Goal: Task Accomplishment & Management: Manage account settings

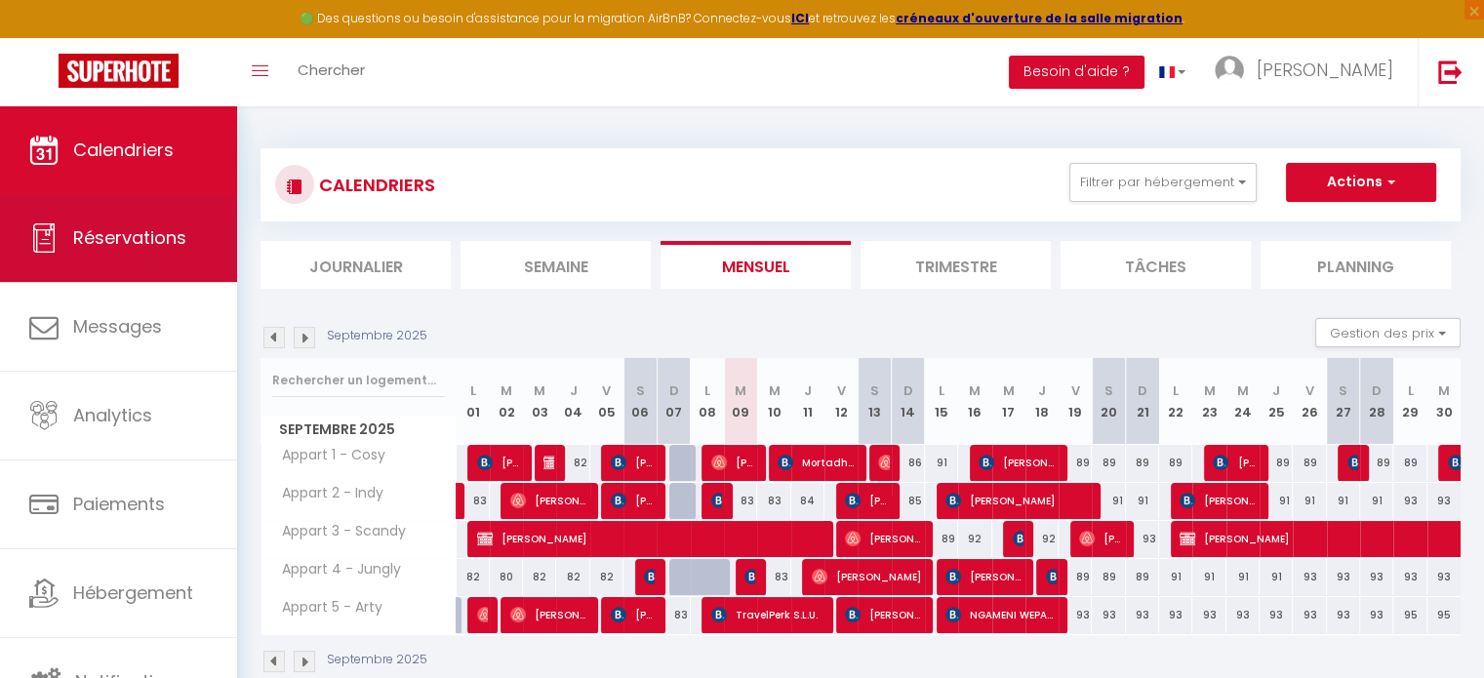
click at [133, 225] on span "Réservations" at bounding box center [129, 237] width 113 height 24
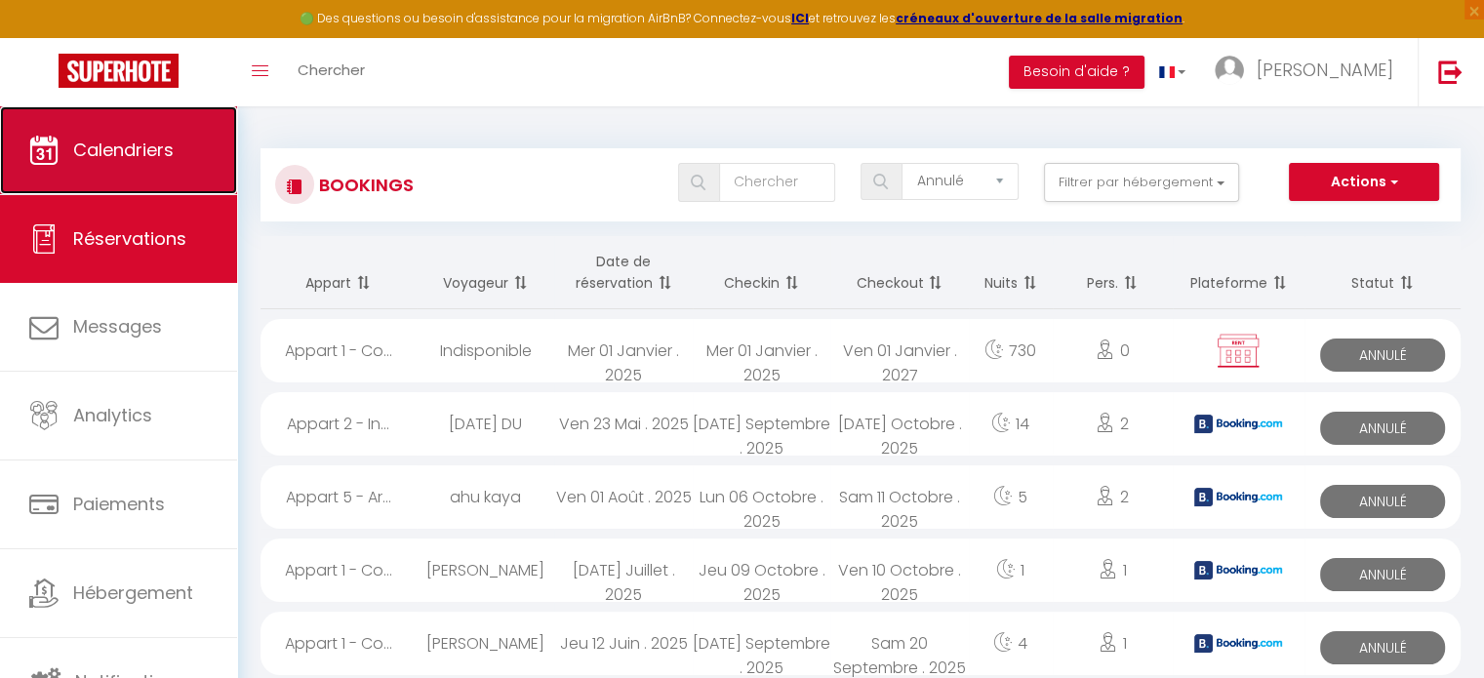
click at [151, 147] on span "Calendriers" at bounding box center [123, 150] width 101 height 24
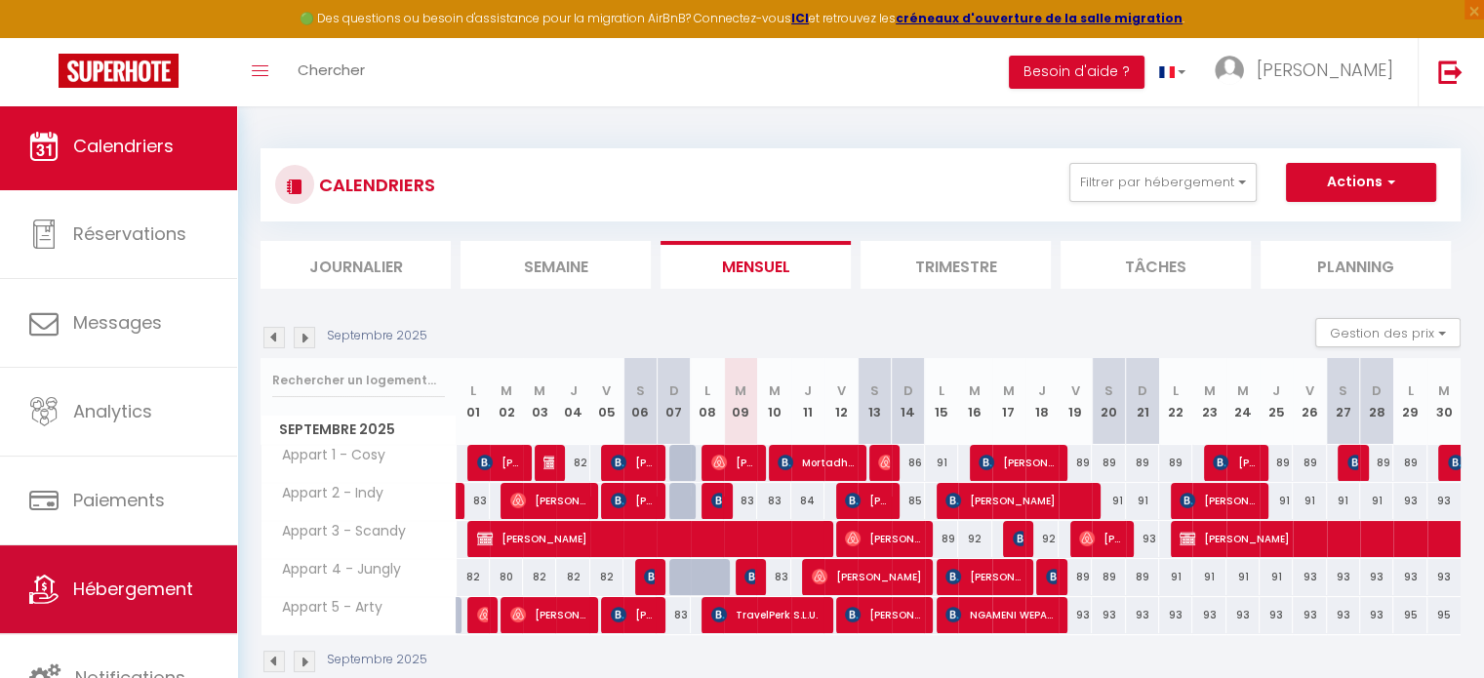
scroll to position [5, 0]
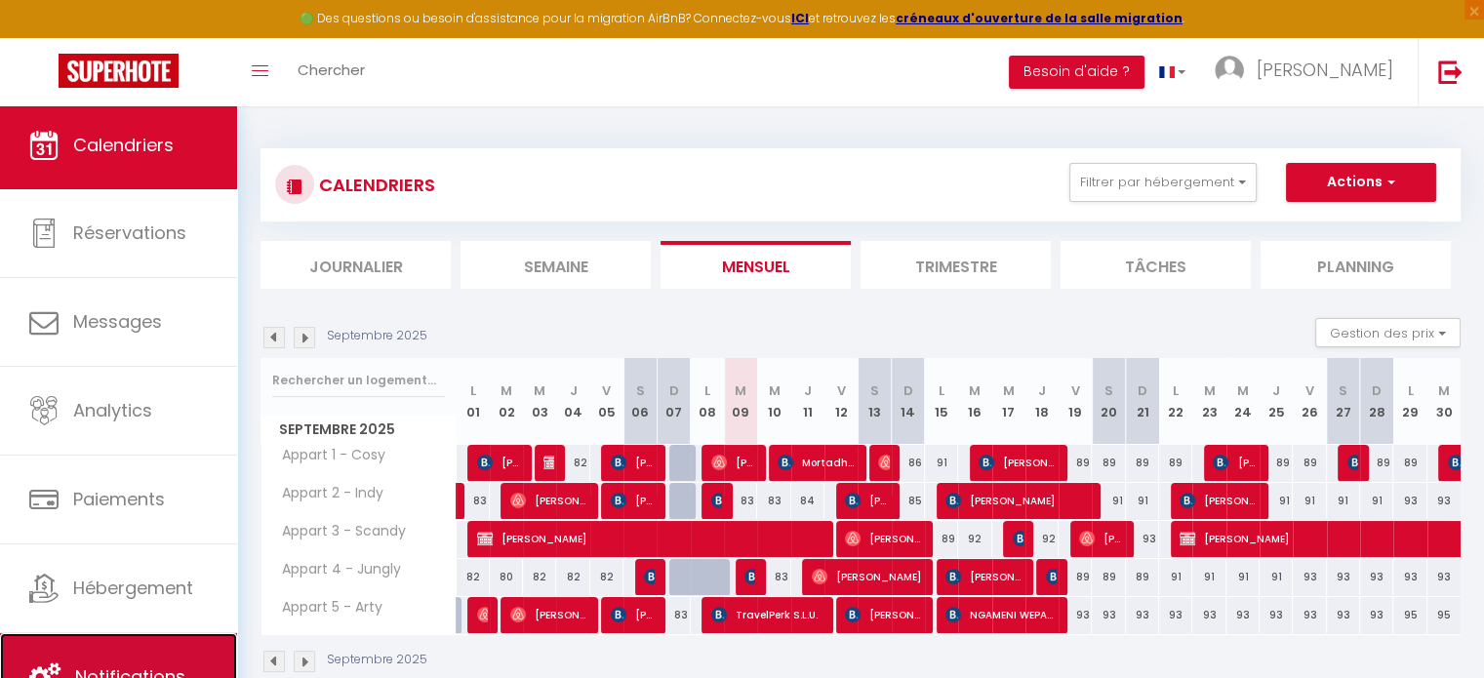
click at [119, 651] on link "Notifications" at bounding box center [118, 677] width 237 height 88
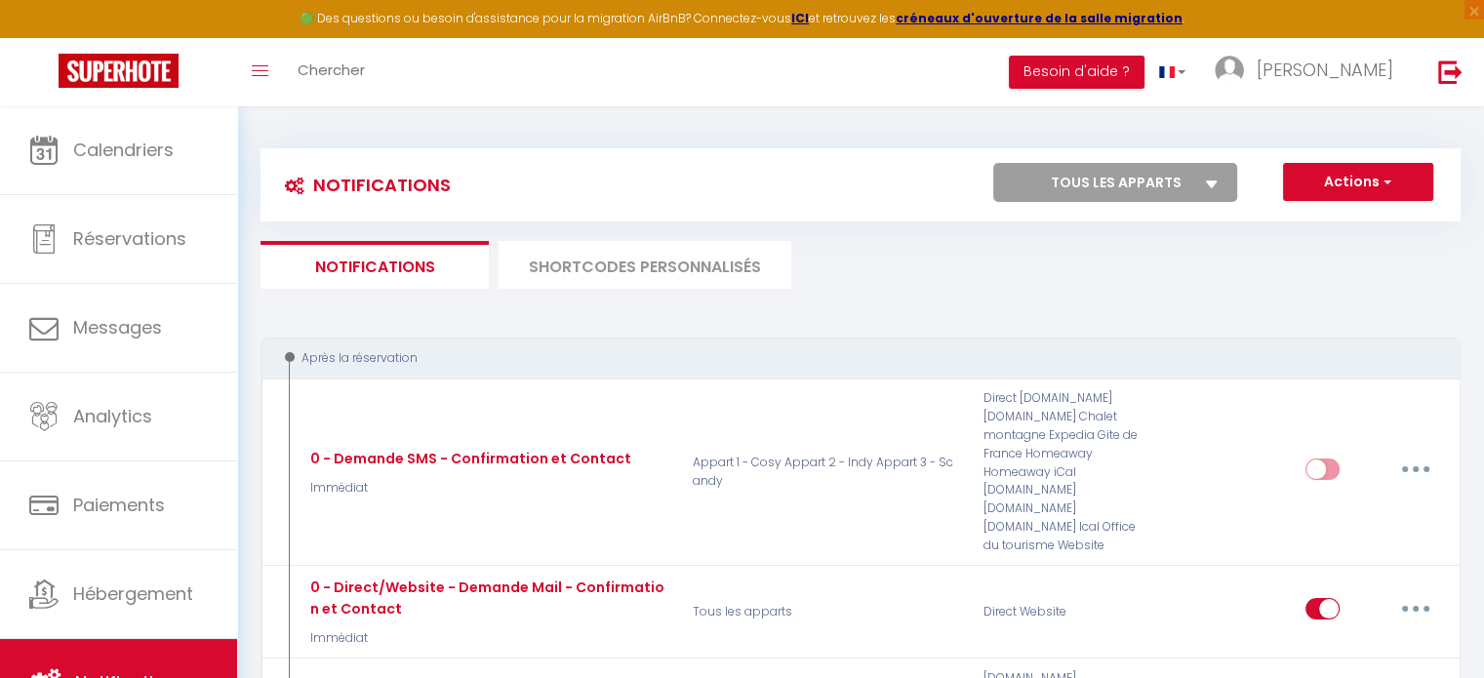
click at [665, 259] on li "SHORTCODES PERSONNALISÉS" at bounding box center [645, 265] width 293 height 48
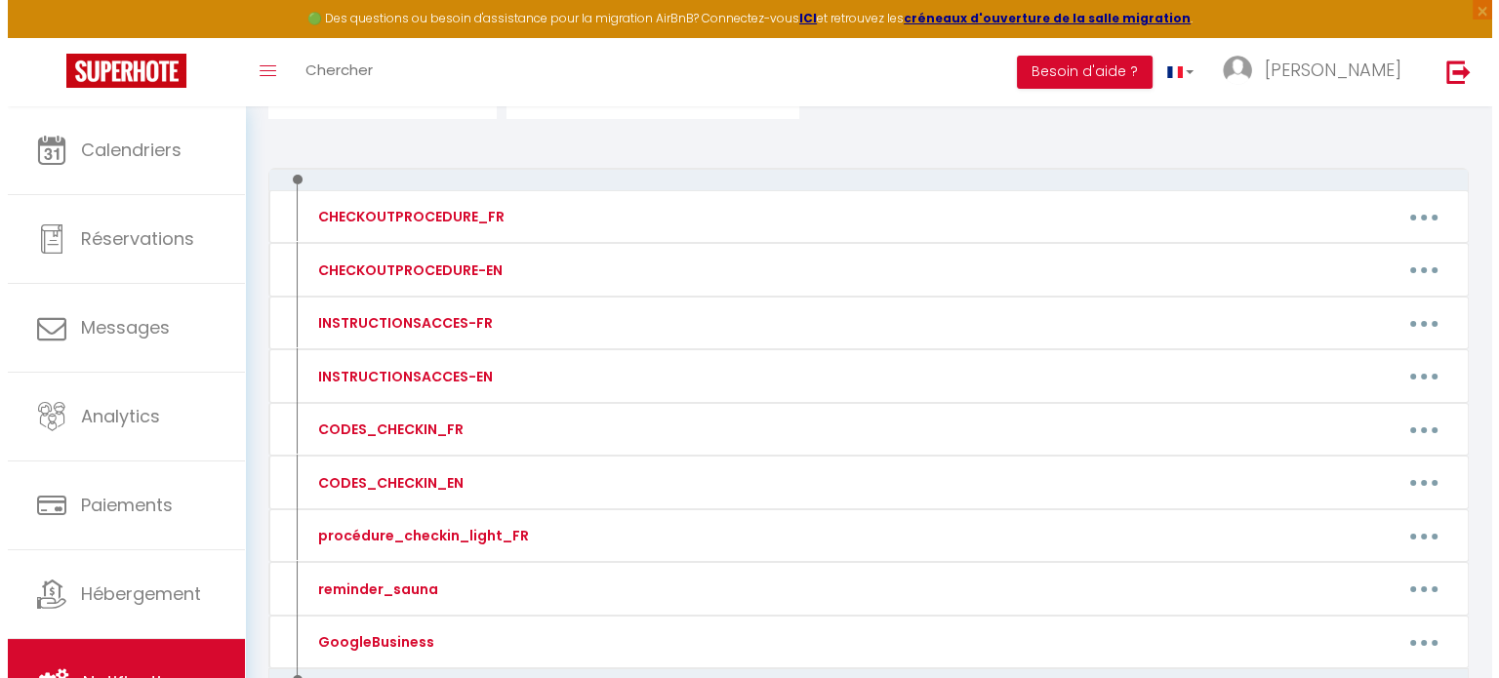
scroll to position [283, 0]
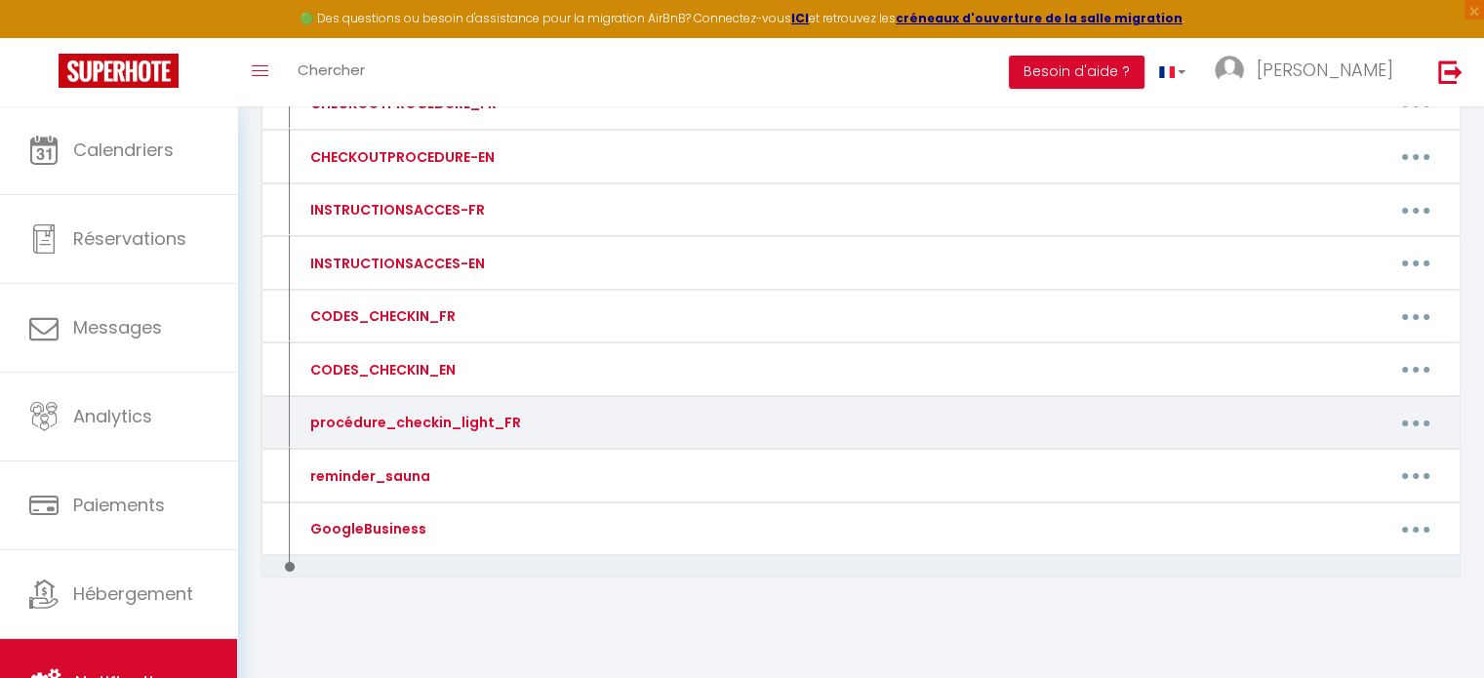
click at [1418, 422] on button "button" at bounding box center [1416, 422] width 55 height 31
click at [1367, 458] on link "Editer" at bounding box center [1365, 467] width 144 height 33
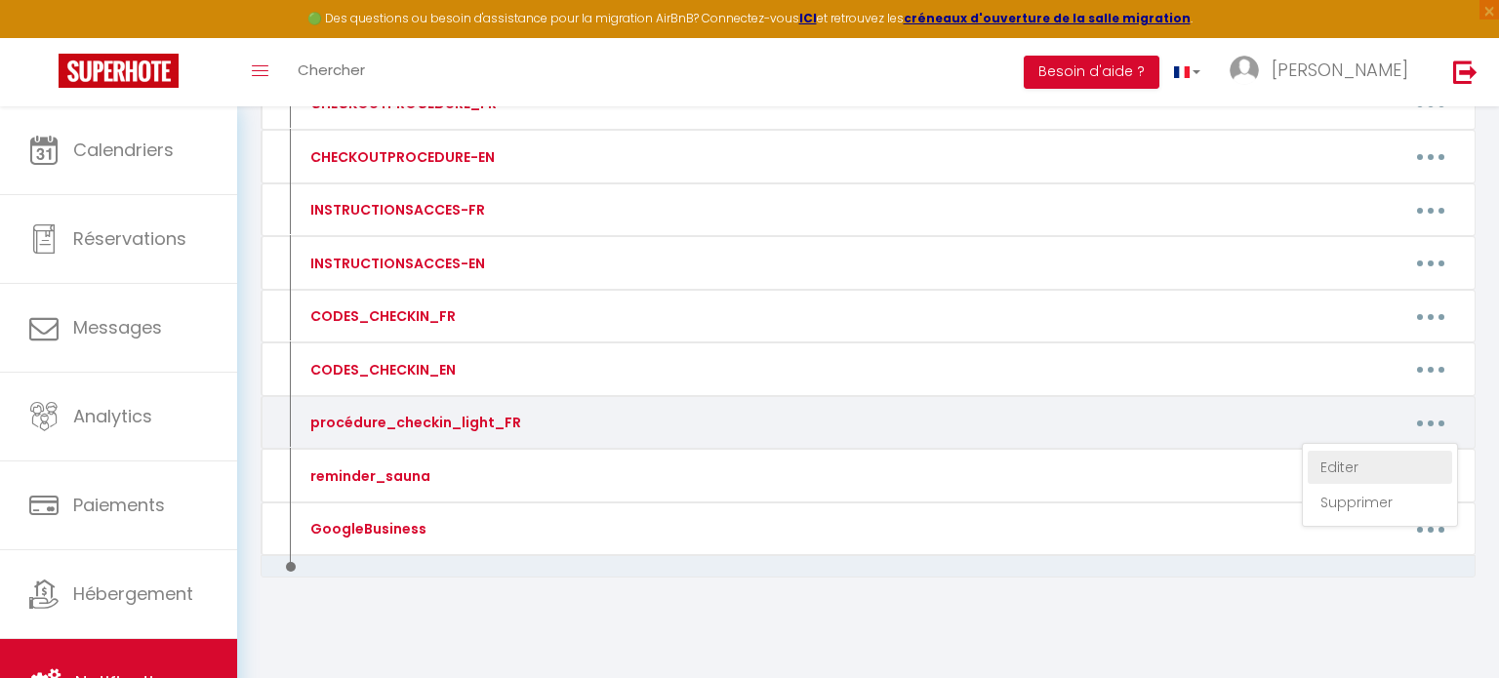
type input "procédure_checkin_light_FR"
type textarea "procédure_checkin_light_FR"
type textarea "Lorem ip dolorsita c'adipisc elitseddoe temp incid utlaboreetd "Magn" (Aliqu: 1…"
type textarea "Lorem ip dolorsita c'adipisc elitseddoe temp incid utlaboreetd "Magn" (Aliqu: 0…"
type textarea "Lorem ip dolorsita c'adipisc elitseddoe temp incid utlaboreetd "Magnaa" (Enima:…"
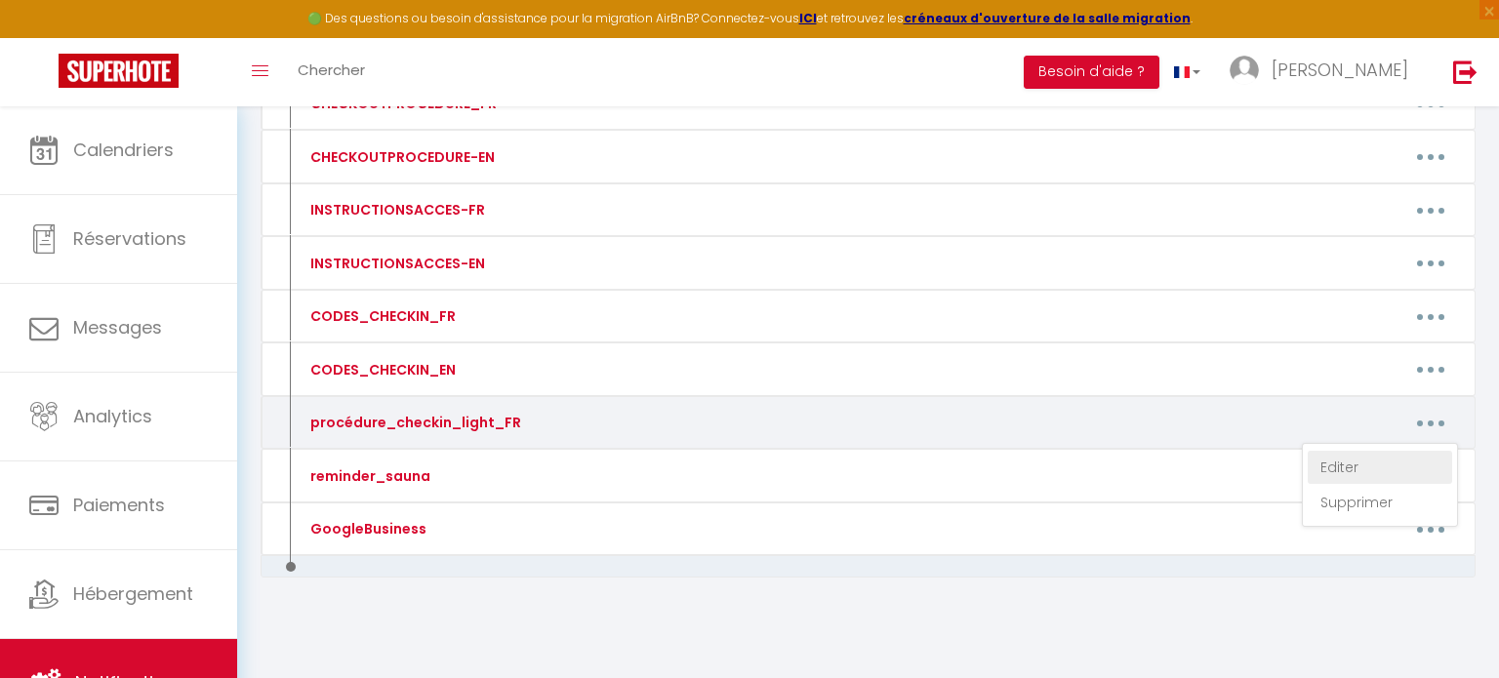
type textarea "Lorem ip dolorsita c'adipisc elitseddoe temp incid utlaboreetd "Magnaa" (Enima:…"
type textarea "Lorem ip dolorsita c'adipisc elitseddoe temp incid utlaboreetd "Magn" (Aliqu: 2…"
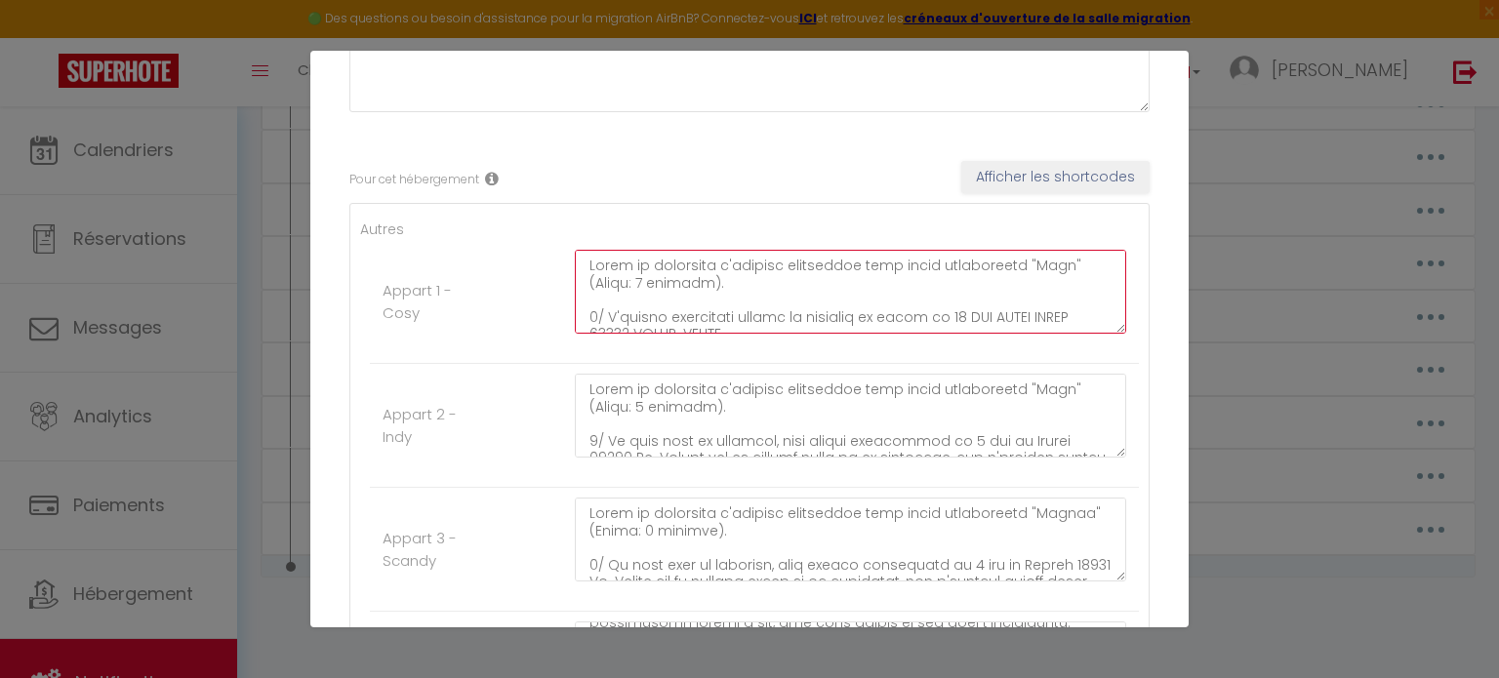
scroll to position [734, 0]
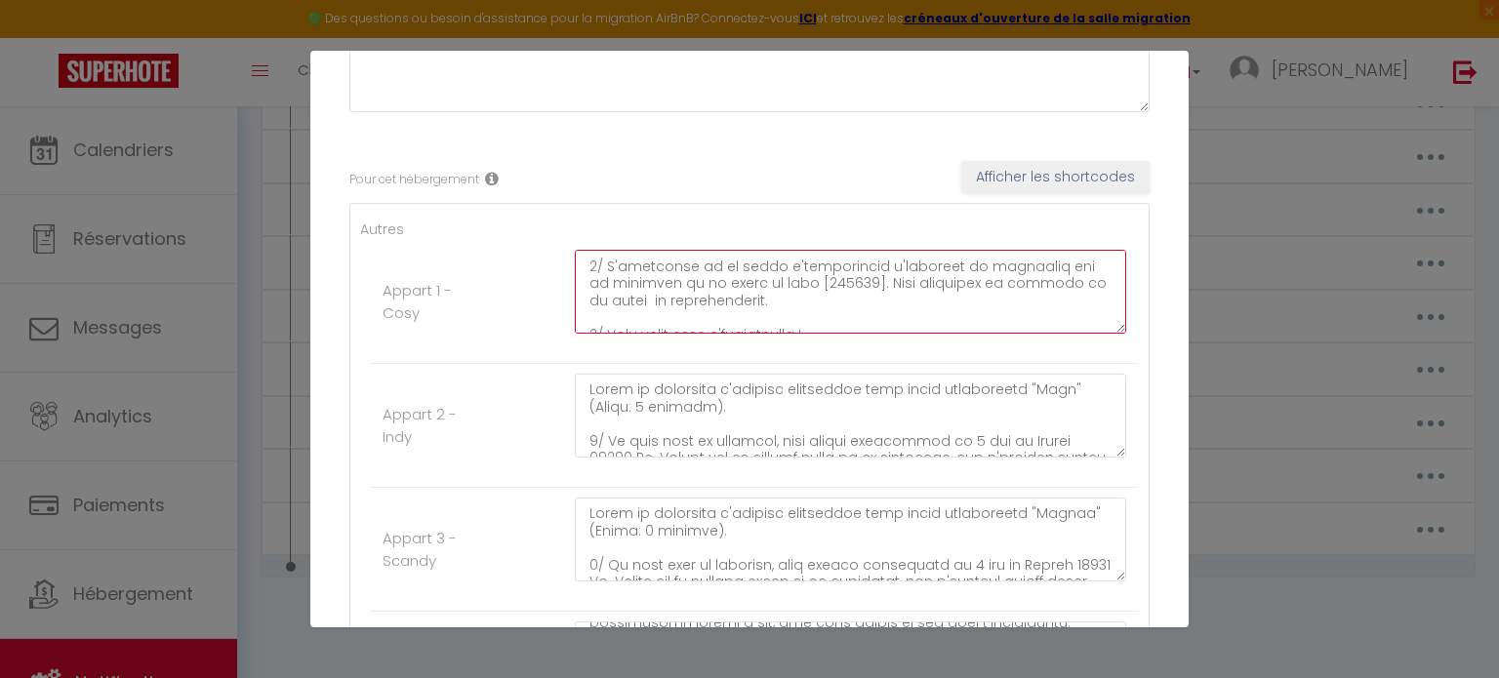
click at [827, 270] on textarea at bounding box center [850, 292] width 551 height 84
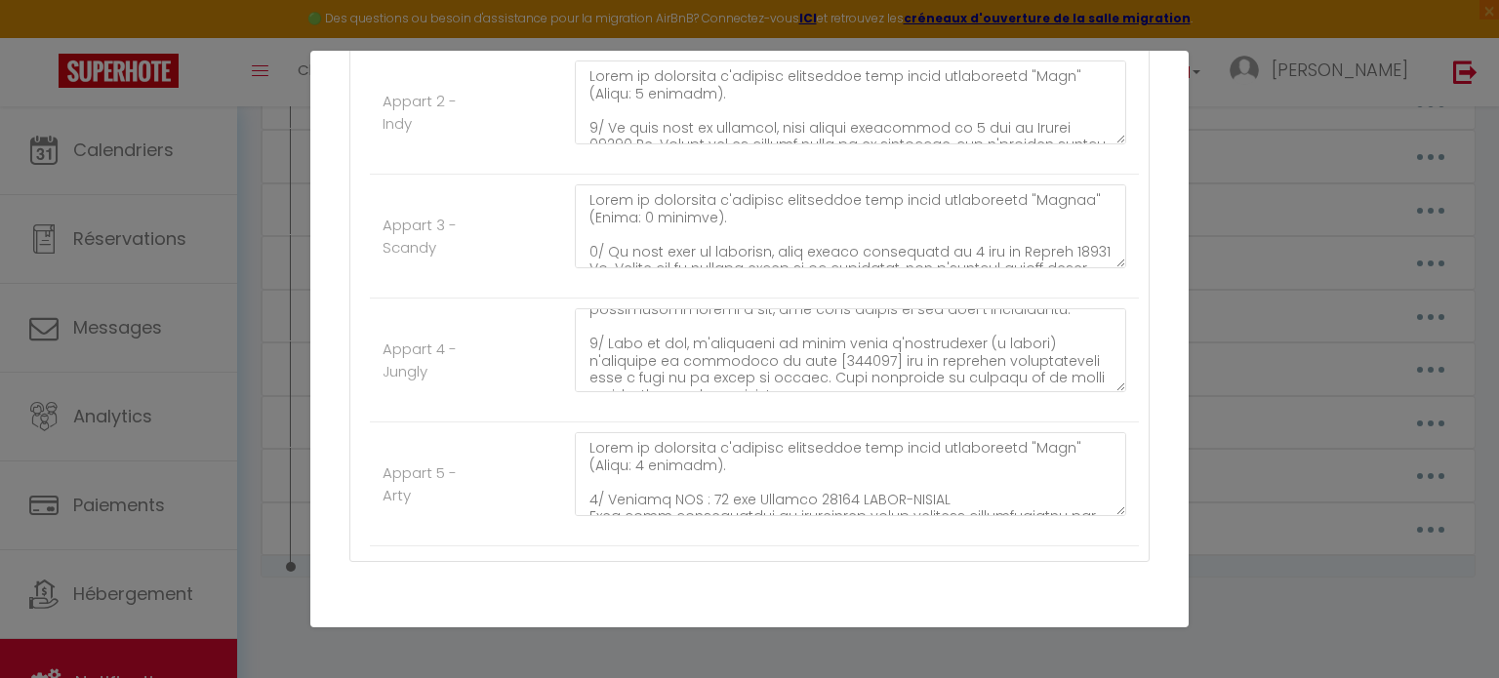
scroll to position [631, 0]
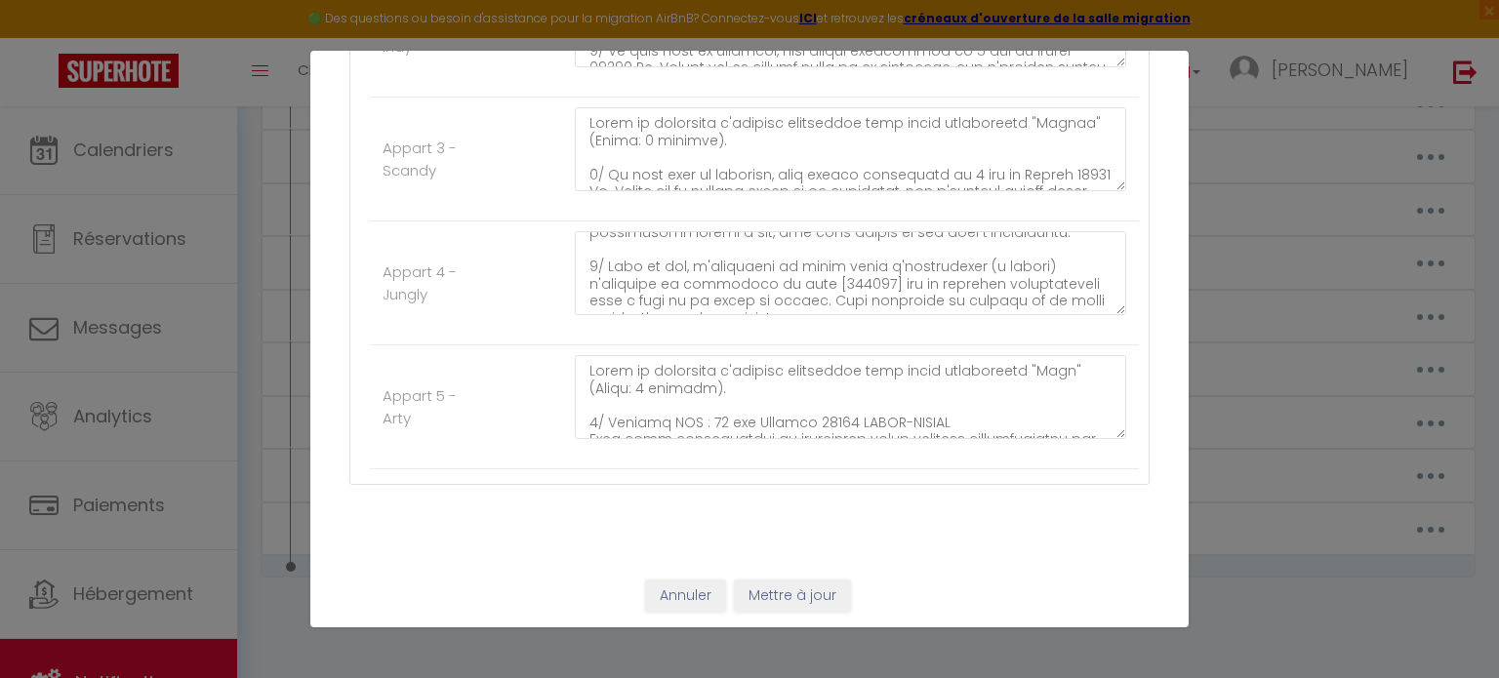
type textarea "Lorem ip dolorsita c'adipisc elitseddoe temp incid utlaboreetd "Magn" (Aliqu: 1…"
click at [815, 596] on button "Mettre à jour" at bounding box center [792, 596] width 117 height 33
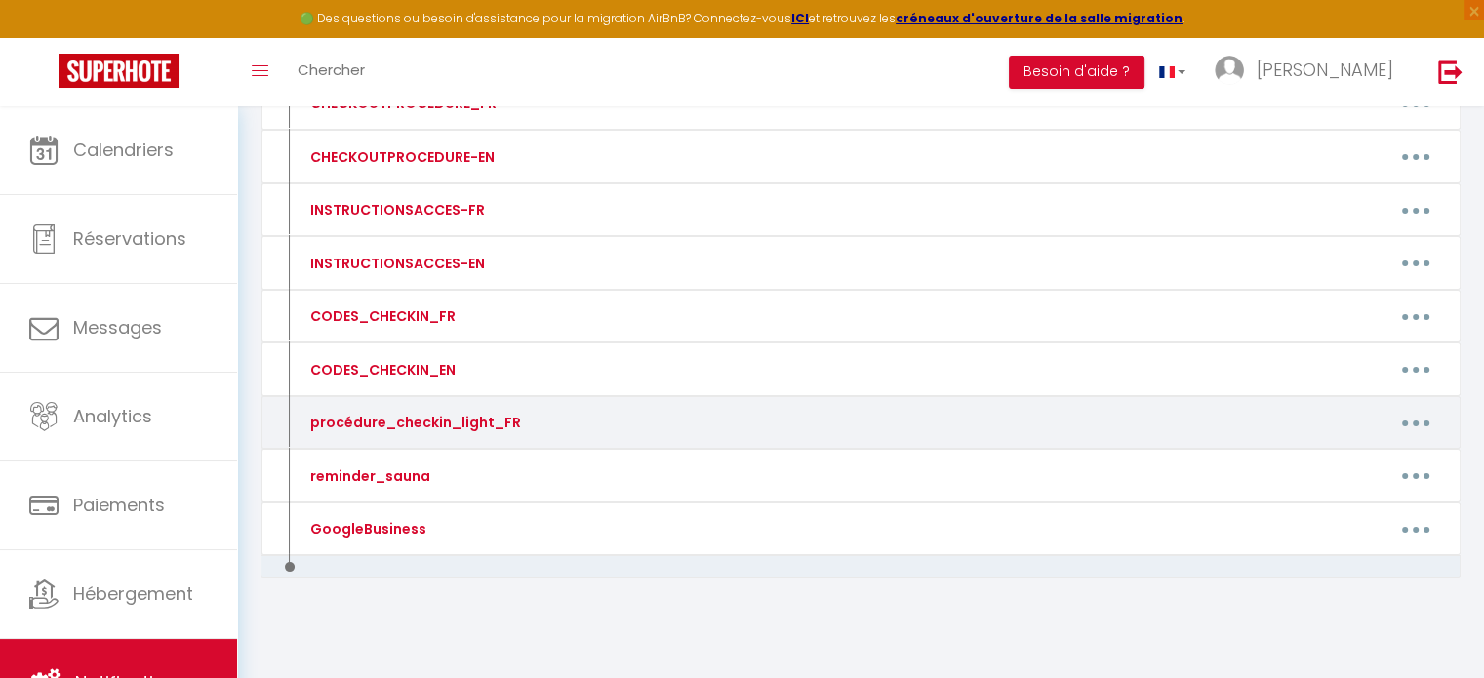
click at [1427, 425] on button "button" at bounding box center [1416, 422] width 55 height 31
click at [1332, 456] on link "Editer" at bounding box center [1365, 467] width 144 height 33
type input "procédure_checkin_light_FR"
type textarea "procédure_checkin_light_FR"
type textarea "Lorem ip dolorsita c'adipisc elitseddoe temp incid utlaboreetd "Magn" (Aliqu: 1…"
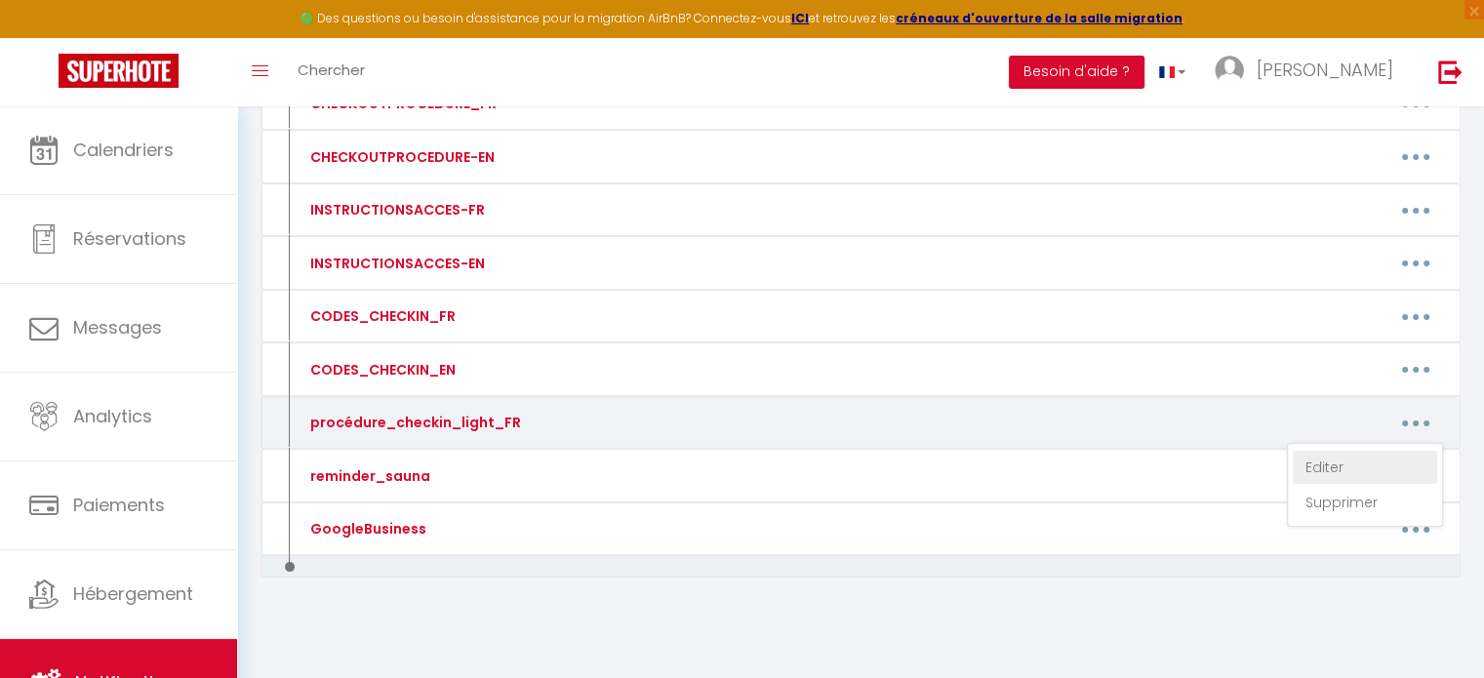
type textarea "Lorem ip dolorsita c'adipisc elitseddoe temp incid utlaboreetd "Magn" (Aliqu: 0…"
type textarea "Lorem ip dolorsita c'adipisc elitseddoe temp incid utlaboreetd "Magnaa" (Enima:…"
type textarea "Lorem ip dolorsita c'adipisc elitseddoe temp incid utlaboreetd "Magn" (Aliqu: 2…"
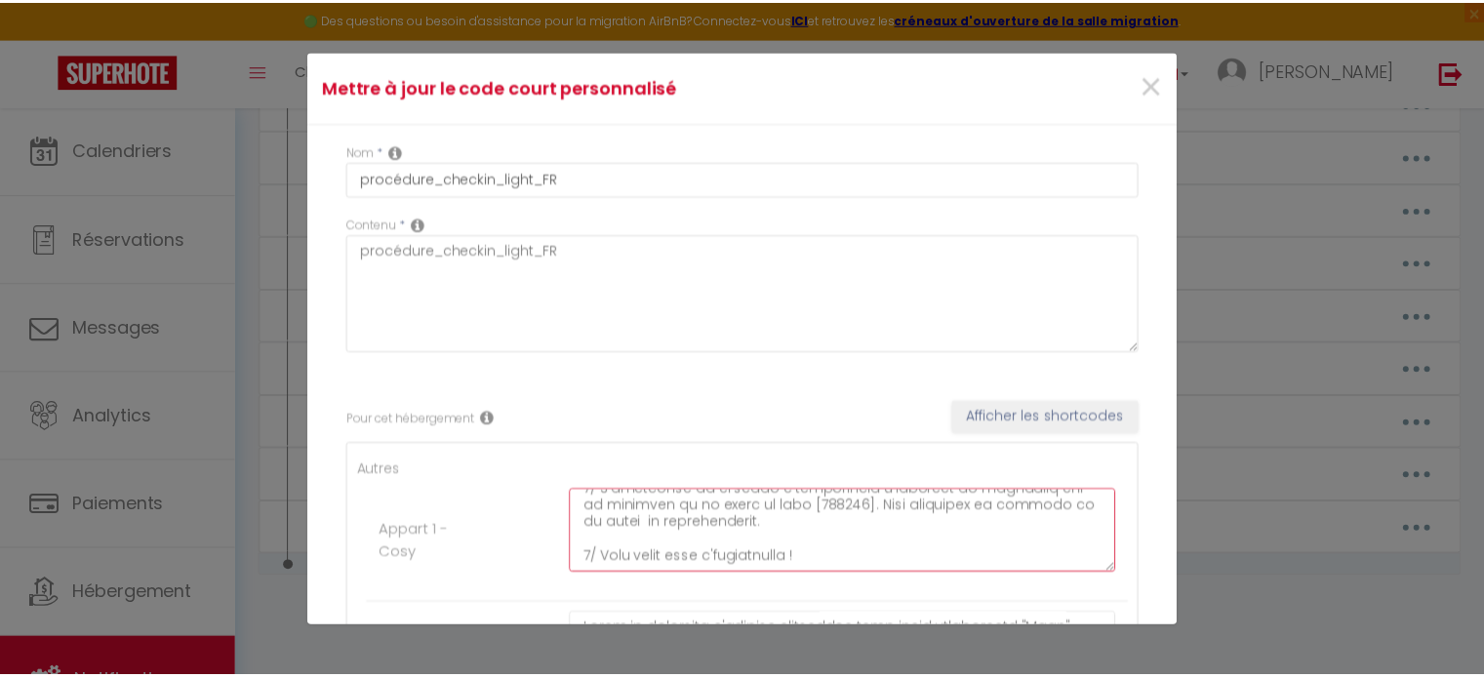
scroll to position [0, 0]
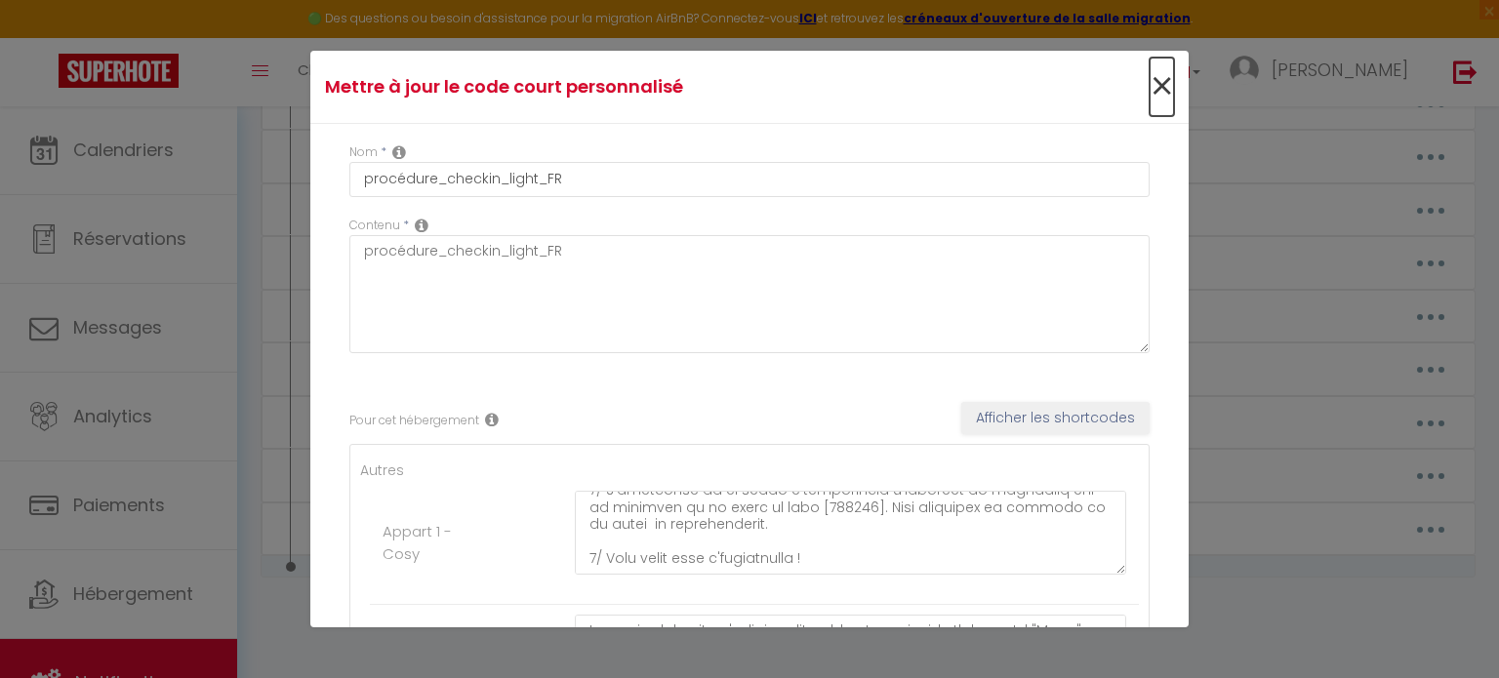
click at [1152, 88] on span "×" at bounding box center [1162, 87] width 24 height 59
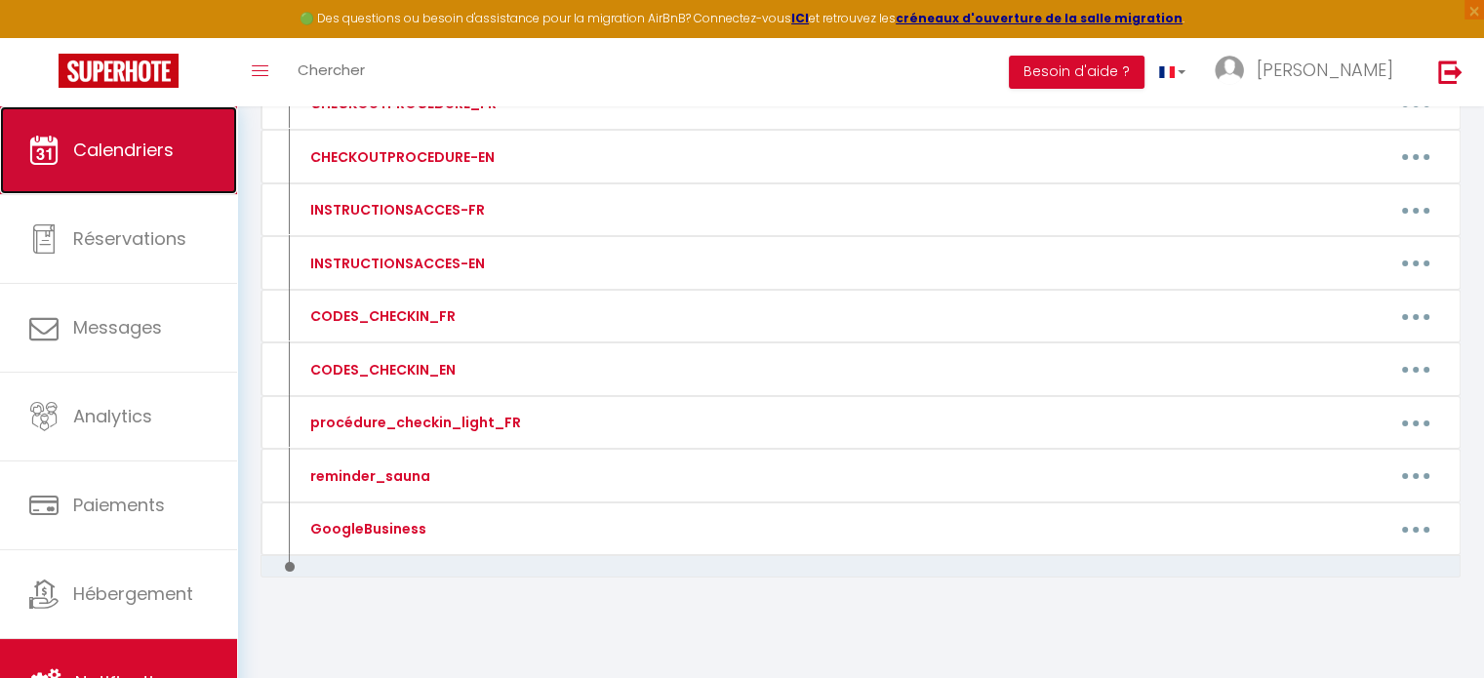
click at [154, 150] on span "Calendriers" at bounding box center [123, 150] width 101 height 24
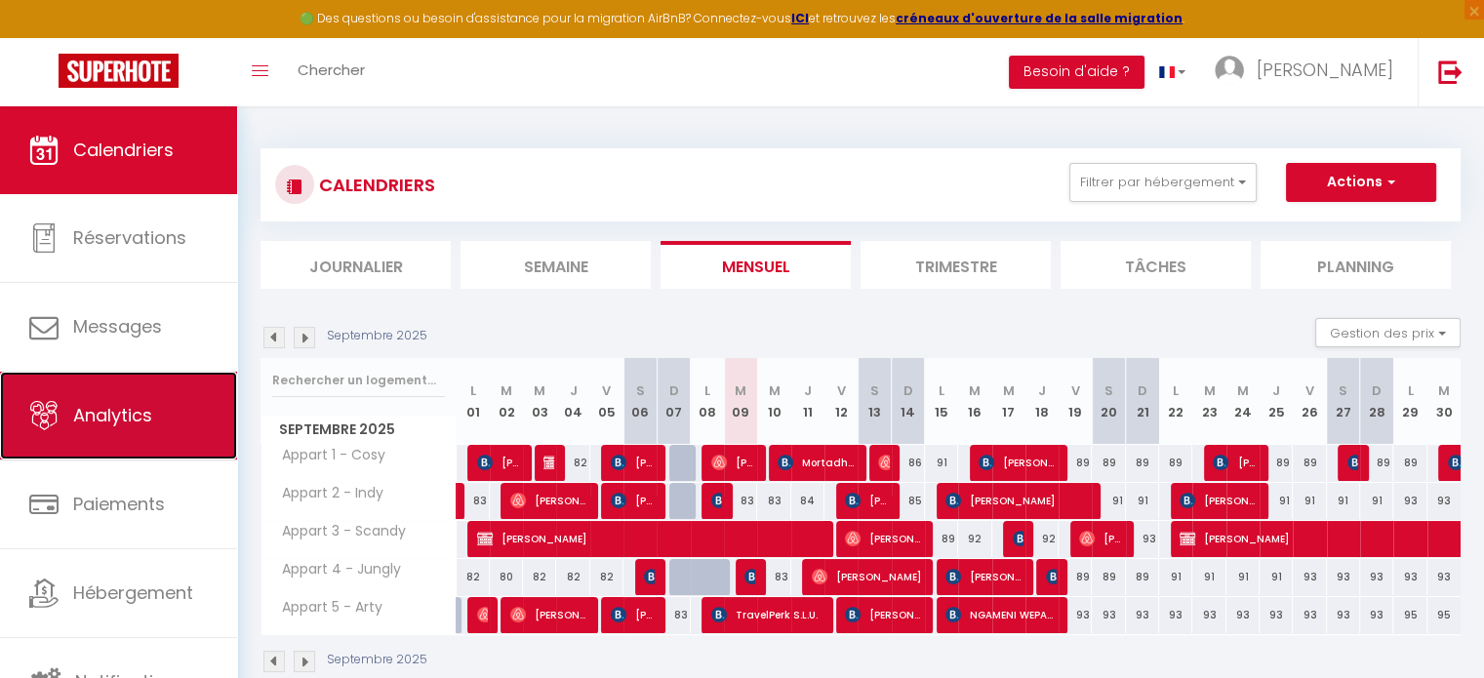
click at [59, 399] on link "Analytics" at bounding box center [118, 416] width 237 height 88
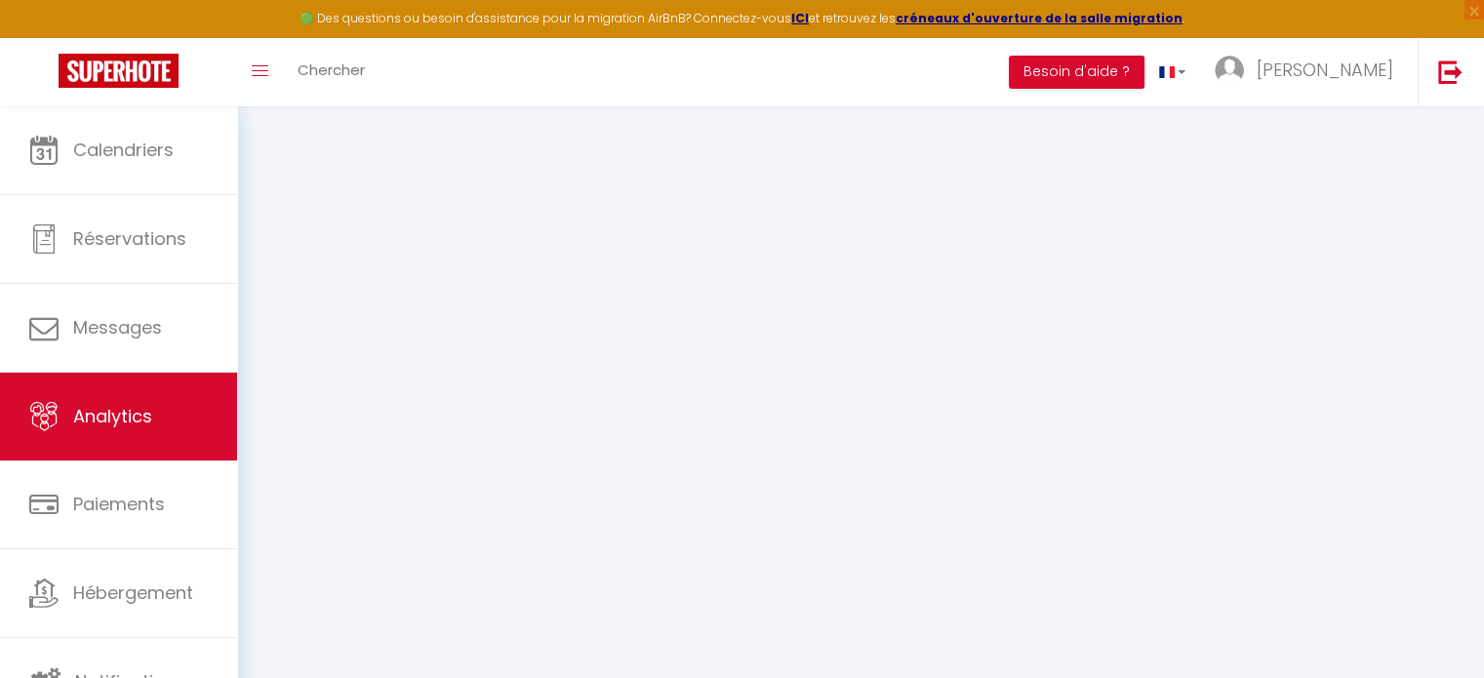
select select "2025"
select select "9"
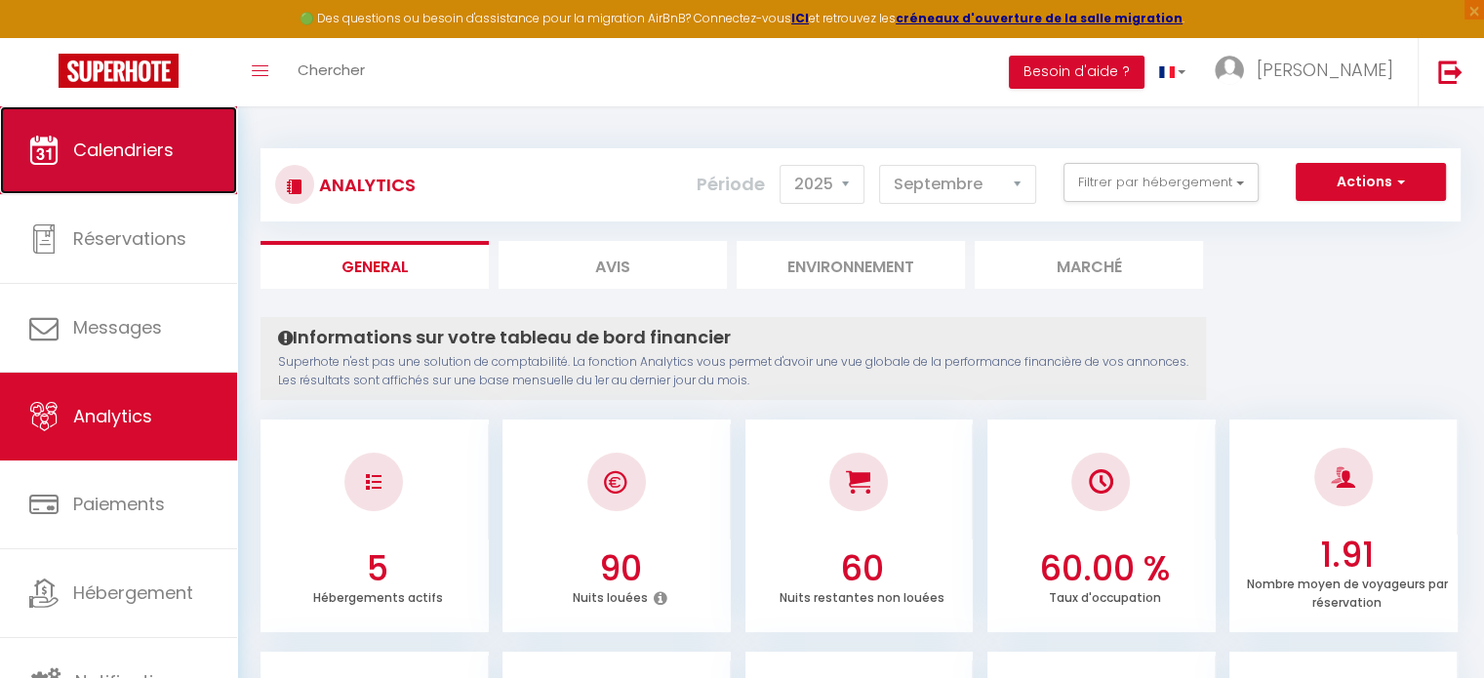
click at [143, 158] on span "Calendriers" at bounding box center [123, 150] width 101 height 24
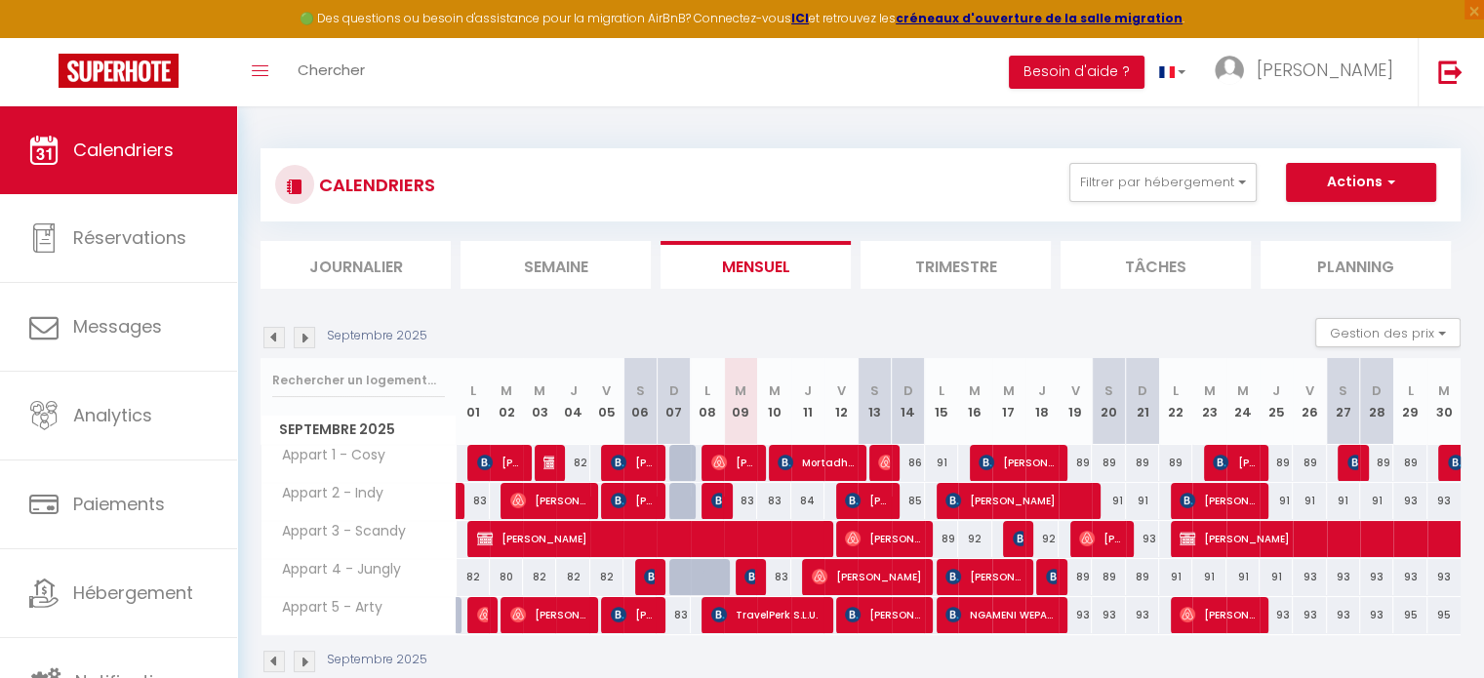
click at [1178, 580] on div "91" at bounding box center [1175, 577] width 33 height 36
type input "91"
type input "Lun 22 Septembre 2025"
type input "[DATE] Septembre 2025"
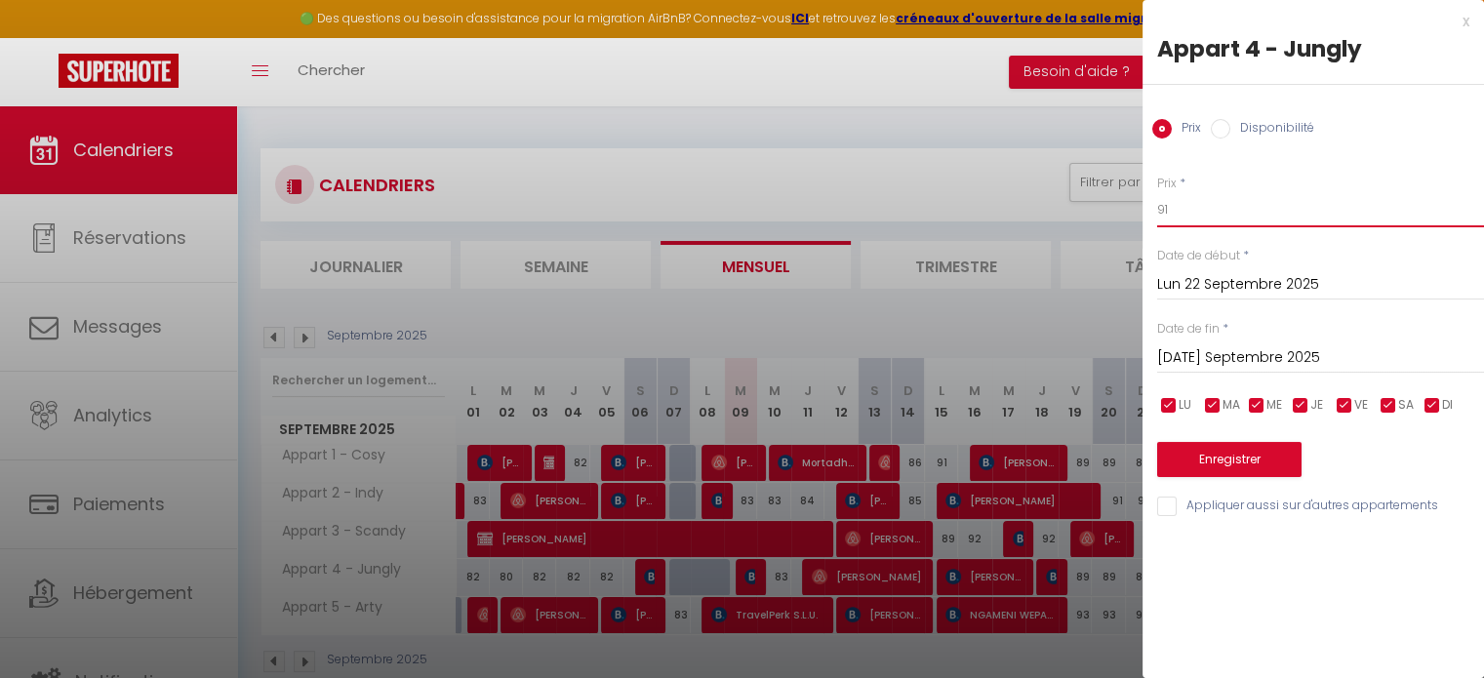
click at [1230, 219] on input "91" at bounding box center [1320, 209] width 327 height 35
type input "97"
click at [1263, 356] on input "[DATE] Septembre 2025" at bounding box center [1320, 357] width 327 height 25
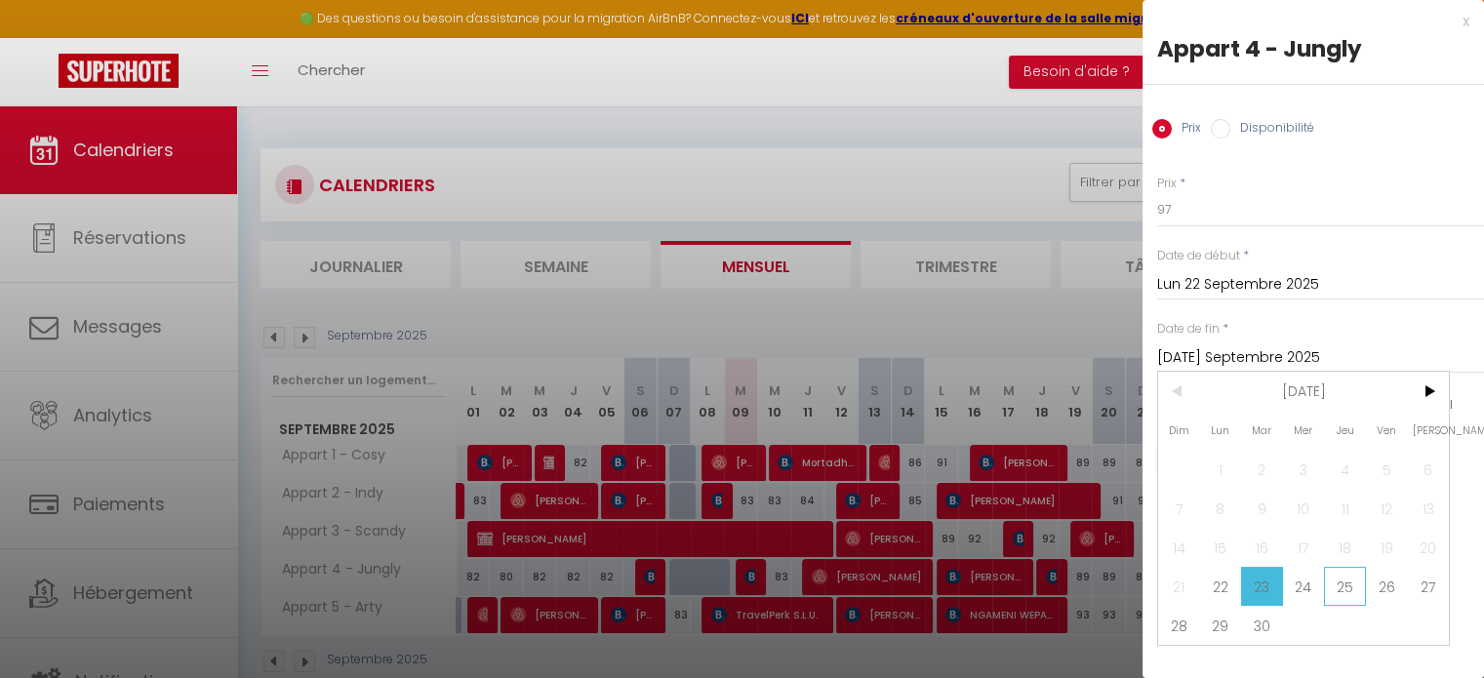
click at [1339, 581] on span "25" at bounding box center [1345, 586] width 42 height 39
type input "Jeu 25 Septembre 2025"
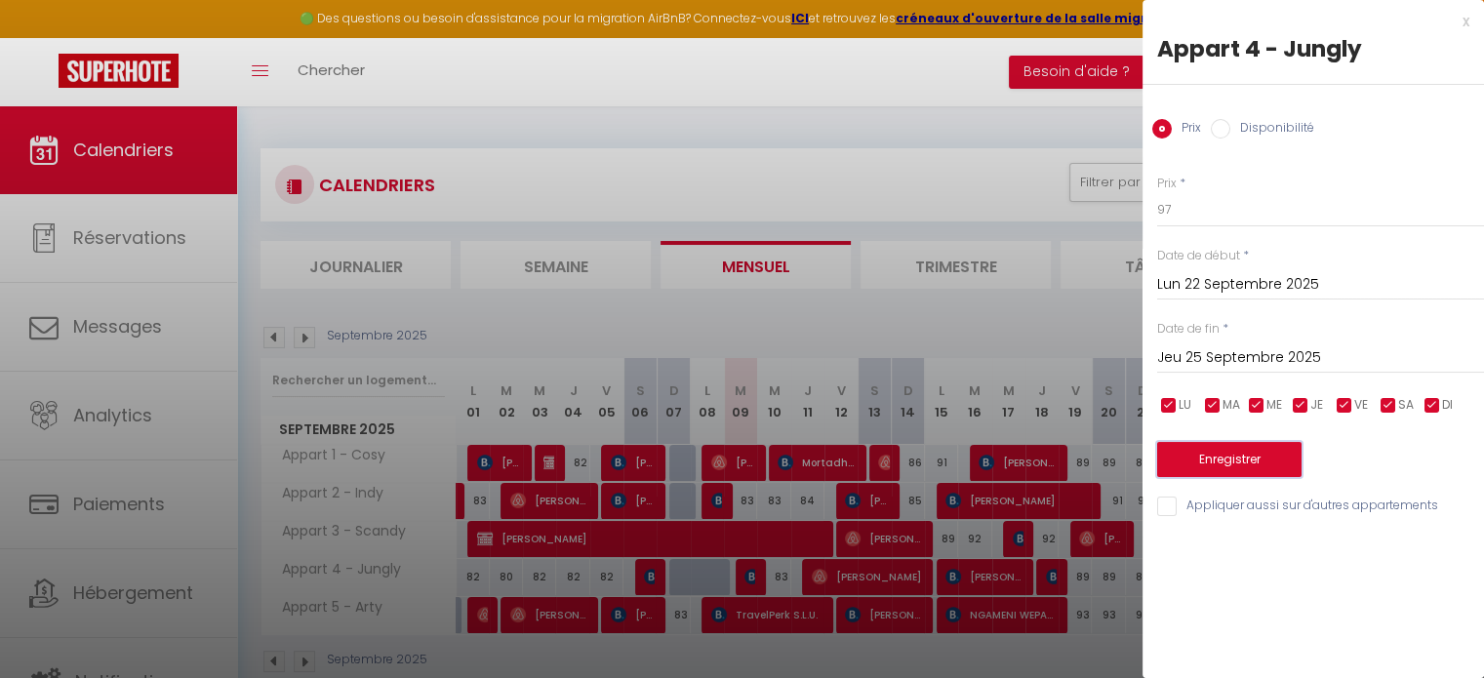
click at [1254, 452] on button "Enregistrer" at bounding box center [1229, 459] width 144 height 35
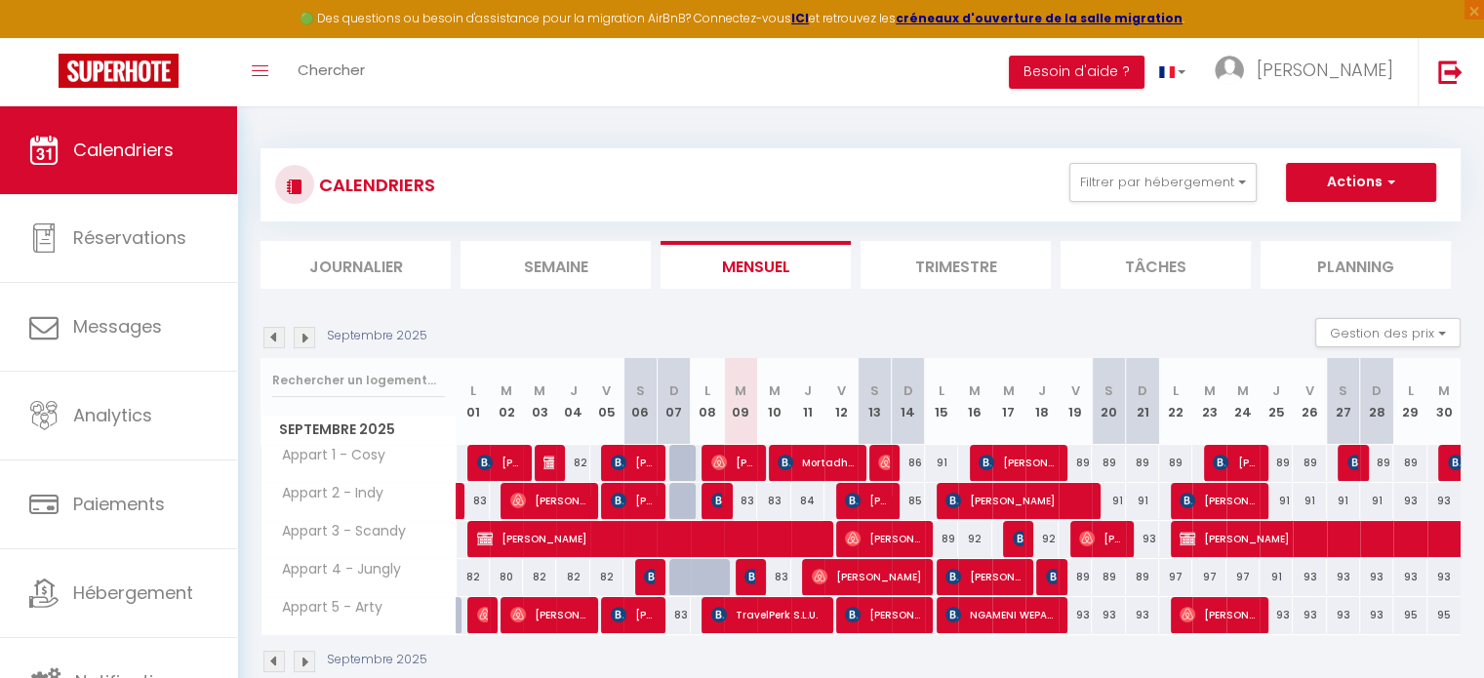
click at [975, 539] on div "92" at bounding box center [974, 539] width 33 height 36
type input "92"
type input "[DATE] Septembre 2025"
type input "Mer 17 Septembre 2025"
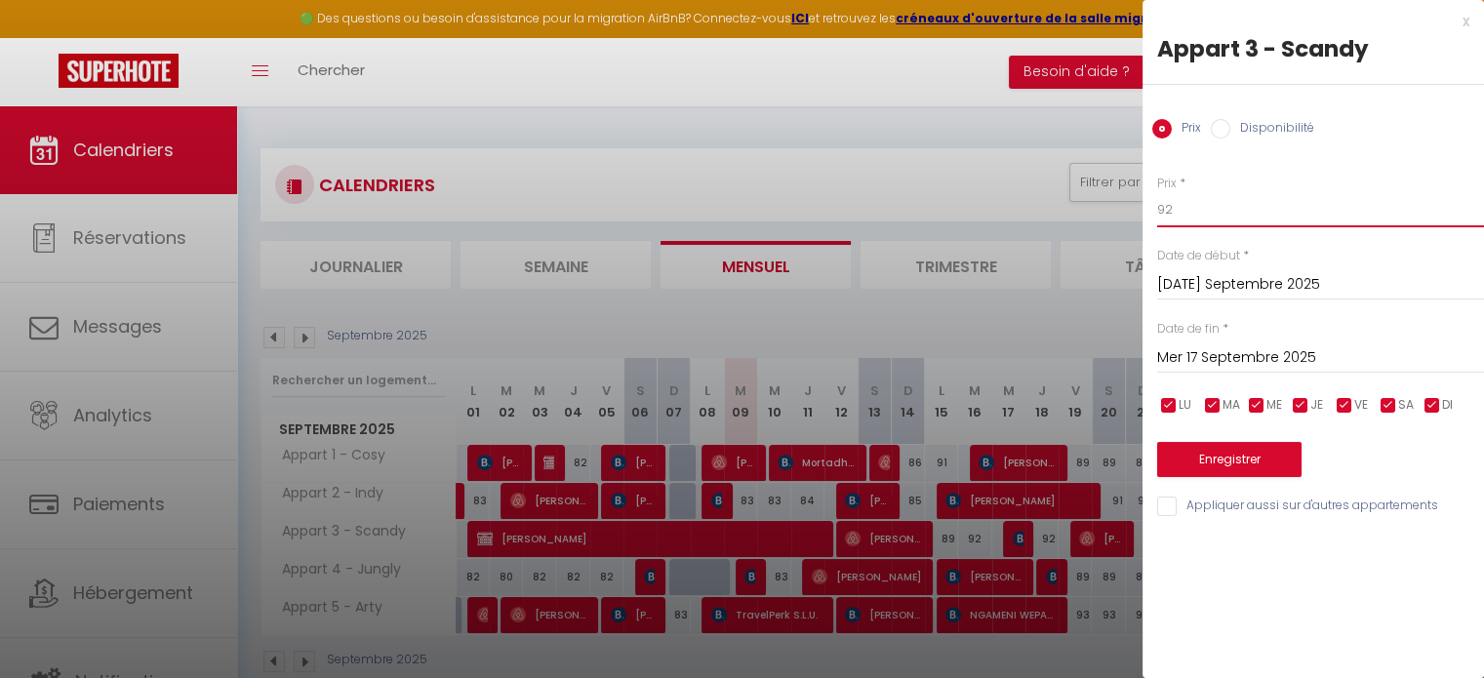
click at [1199, 224] on input "92" at bounding box center [1320, 209] width 327 height 35
type input "91"
click at [1261, 351] on input "Mer 17 Septembre 2025" at bounding box center [1320, 357] width 327 height 25
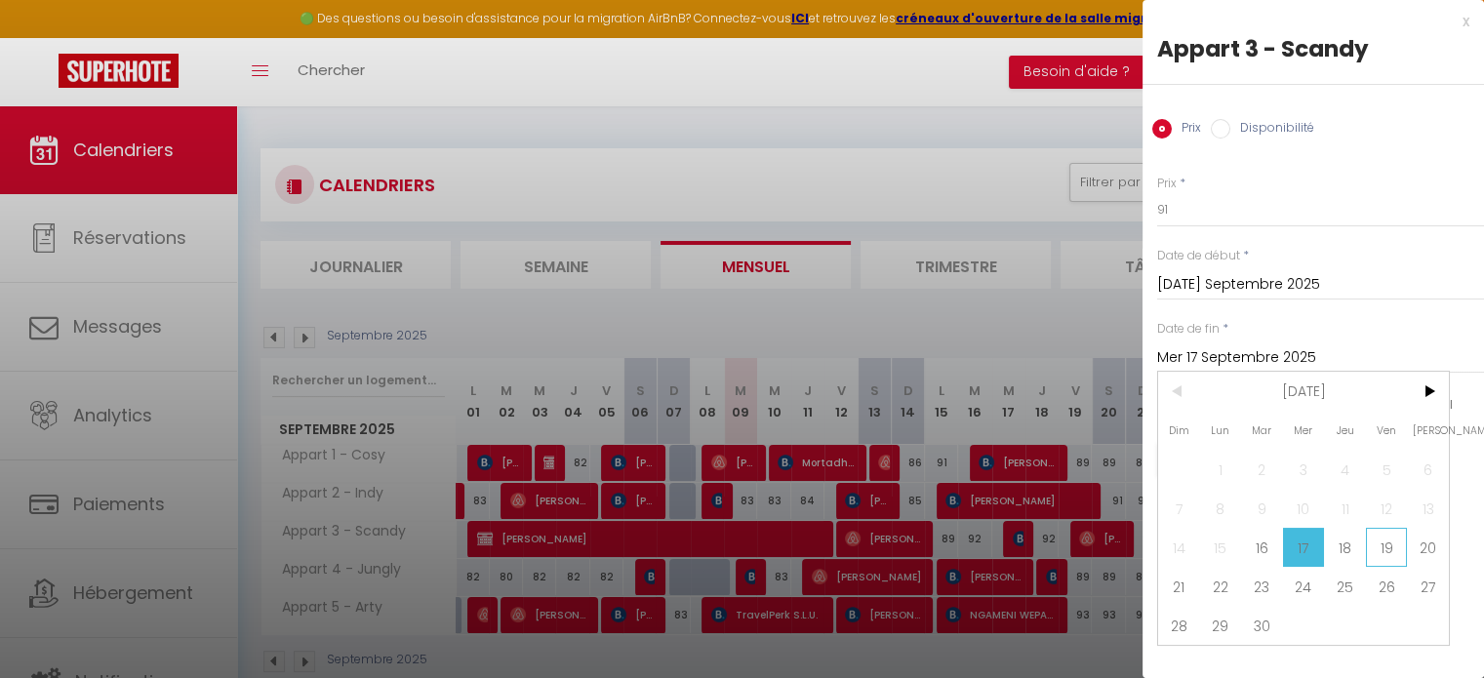
click at [1369, 545] on span "19" at bounding box center [1387, 547] width 42 height 39
type input "Ven 19 Septembre 2025"
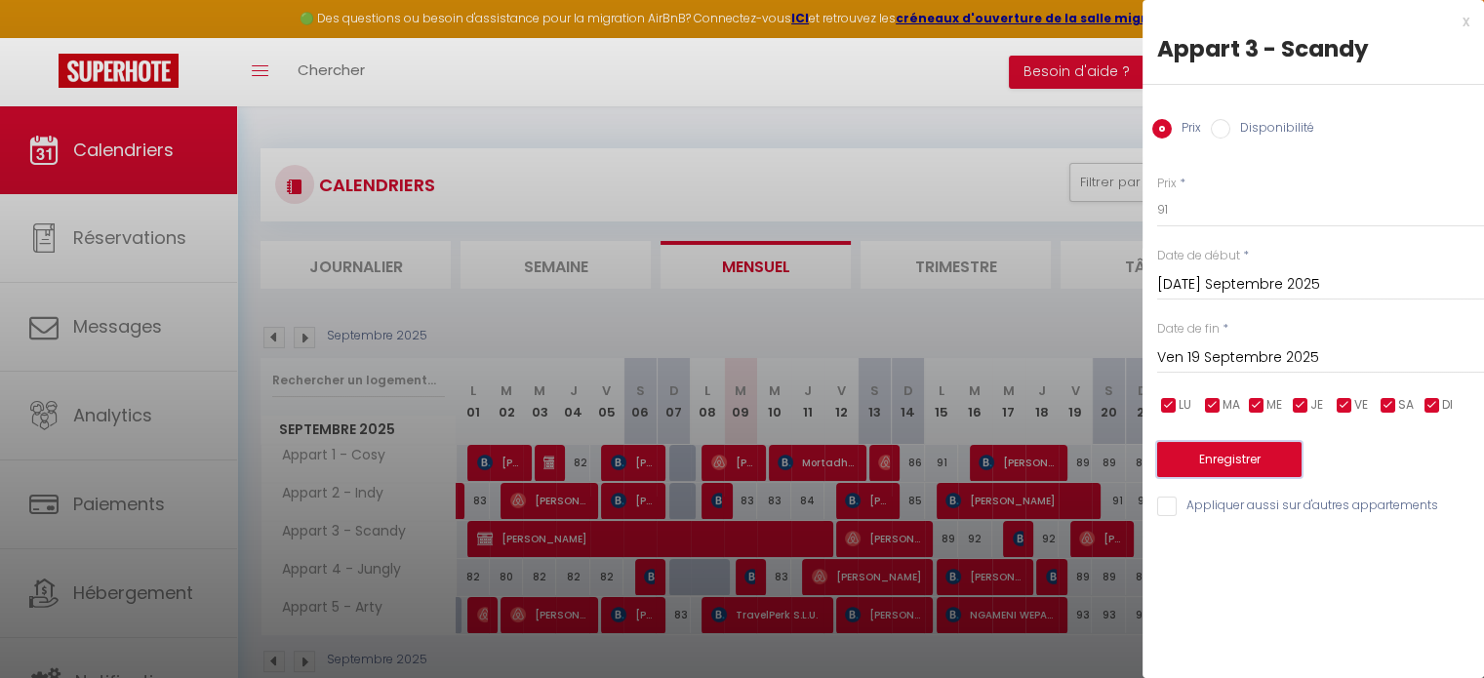
click at [1249, 459] on button "Enregistrer" at bounding box center [1229, 459] width 144 height 35
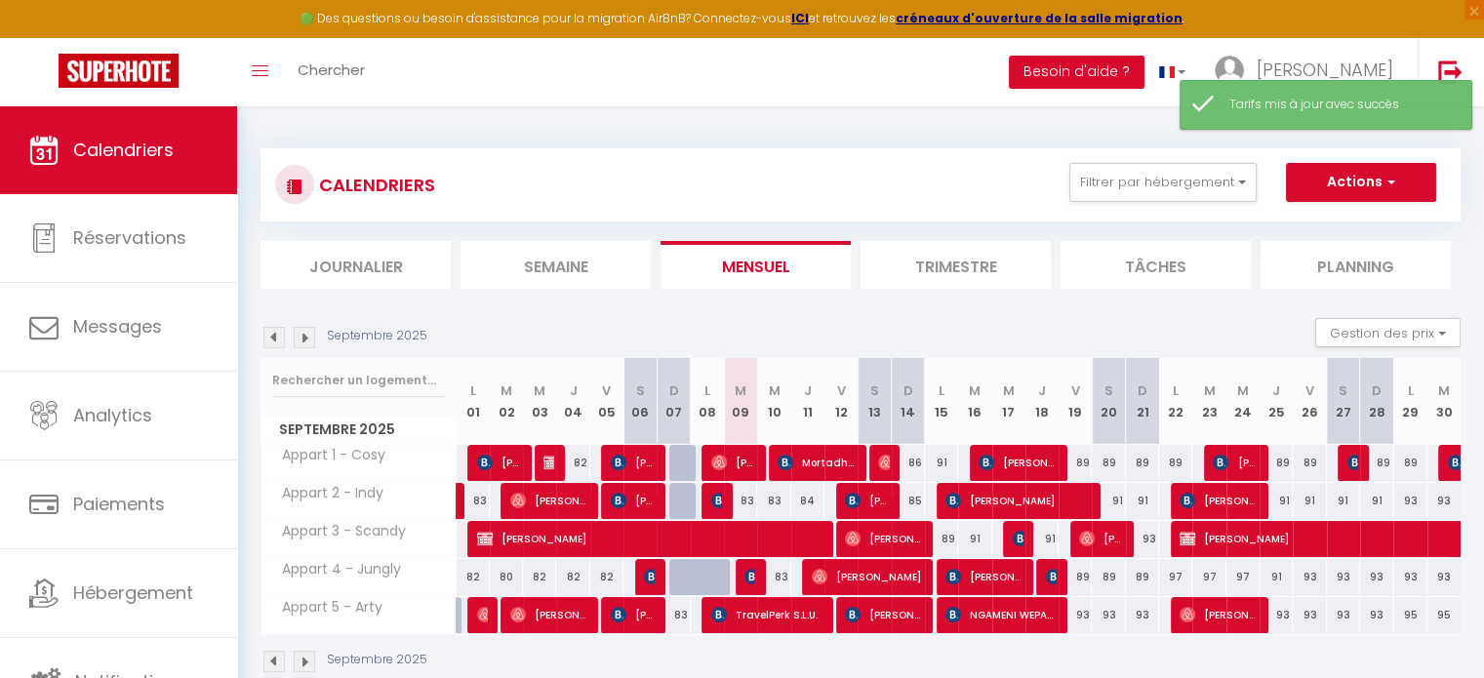
click at [942, 464] on div "91" at bounding box center [941, 463] width 33 height 36
type input "91"
type input "Lun 15 Septembre 2025"
type input "[DATE] Septembre 2025"
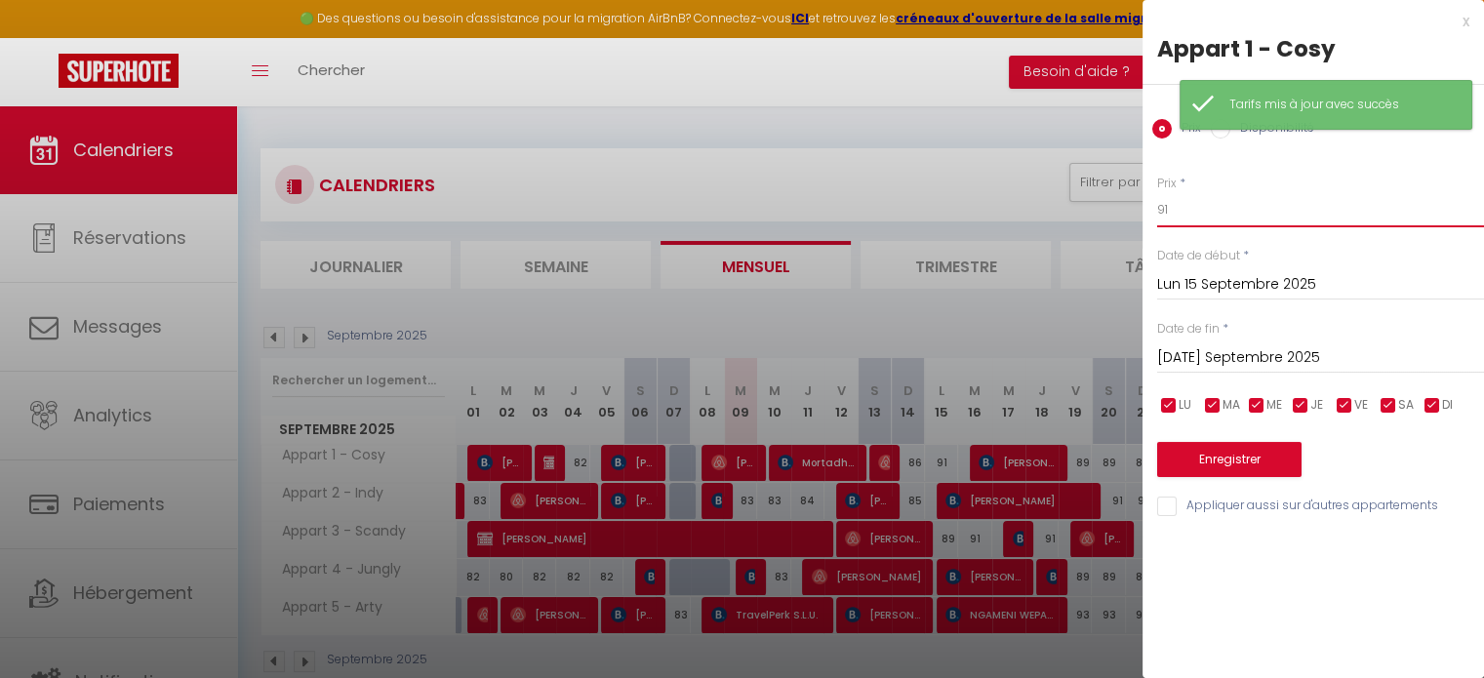
drag, startPoint x: 1182, startPoint y: 202, endPoint x: 1138, endPoint y: 201, distance: 43.9
click at [1138, 201] on body "🟢 Des questions ou besoin d'assistance pour la migration AirBnB? Connectez-vous…" at bounding box center [742, 445] width 1484 height 678
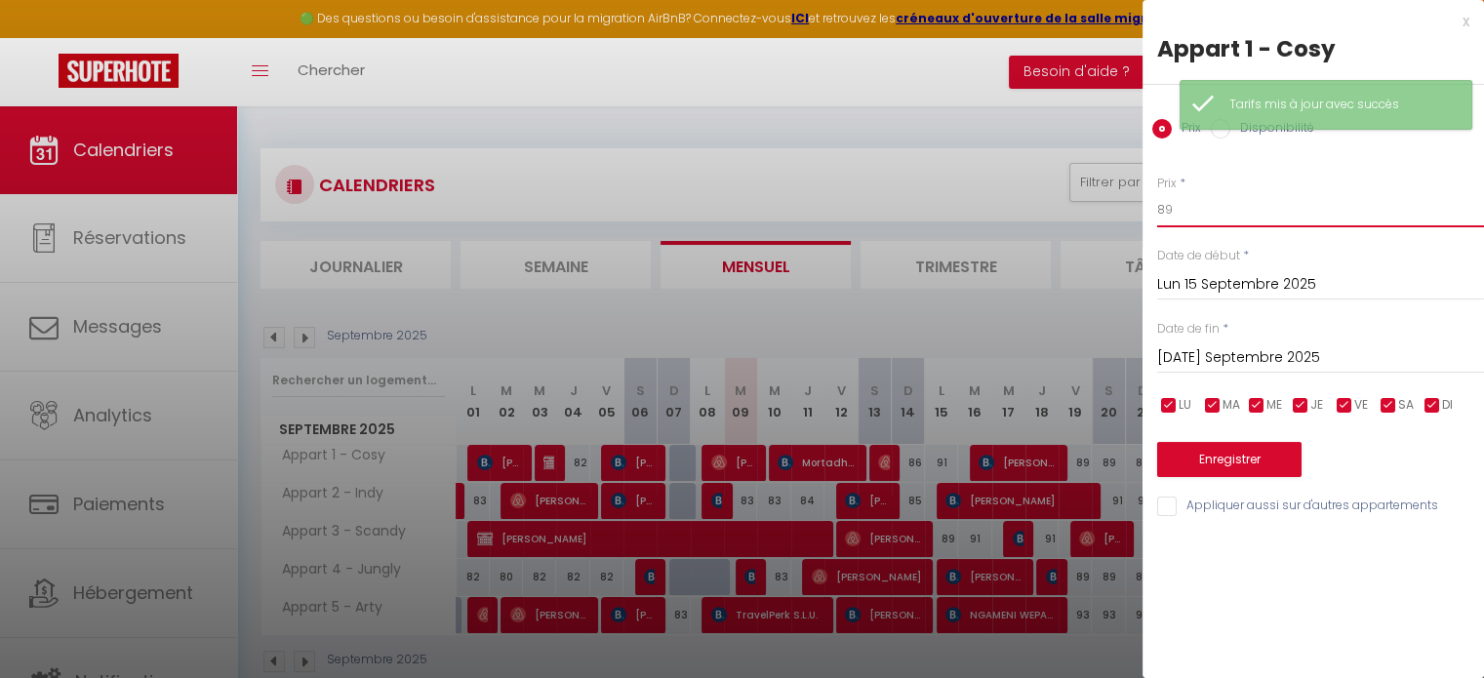
type input "89"
click at [1226, 448] on button "Enregistrer" at bounding box center [1229, 459] width 144 height 35
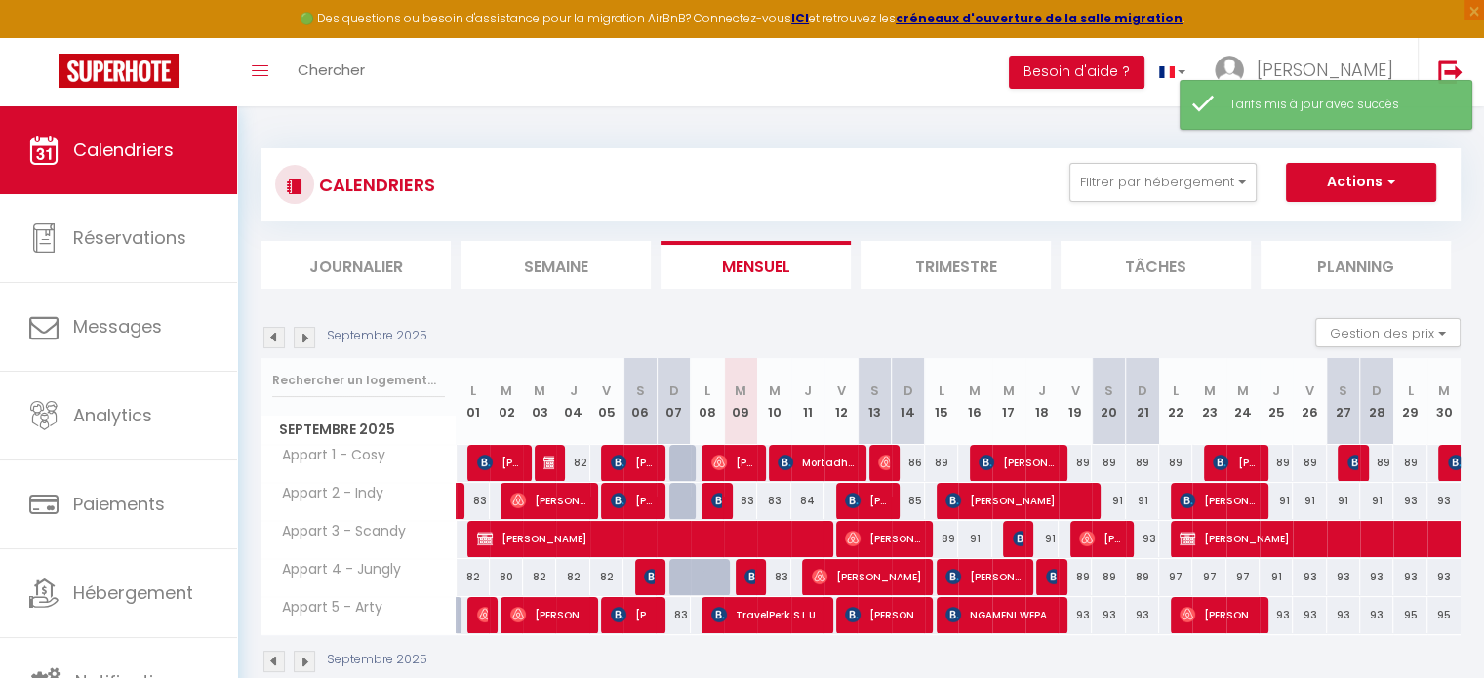
click at [812, 502] on div "84" at bounding box center [807, 501] width 33 height 36
type input "84"
type input "Jeu 11 Septembre 2025"
type input "Ven 12 Septembre 2025"
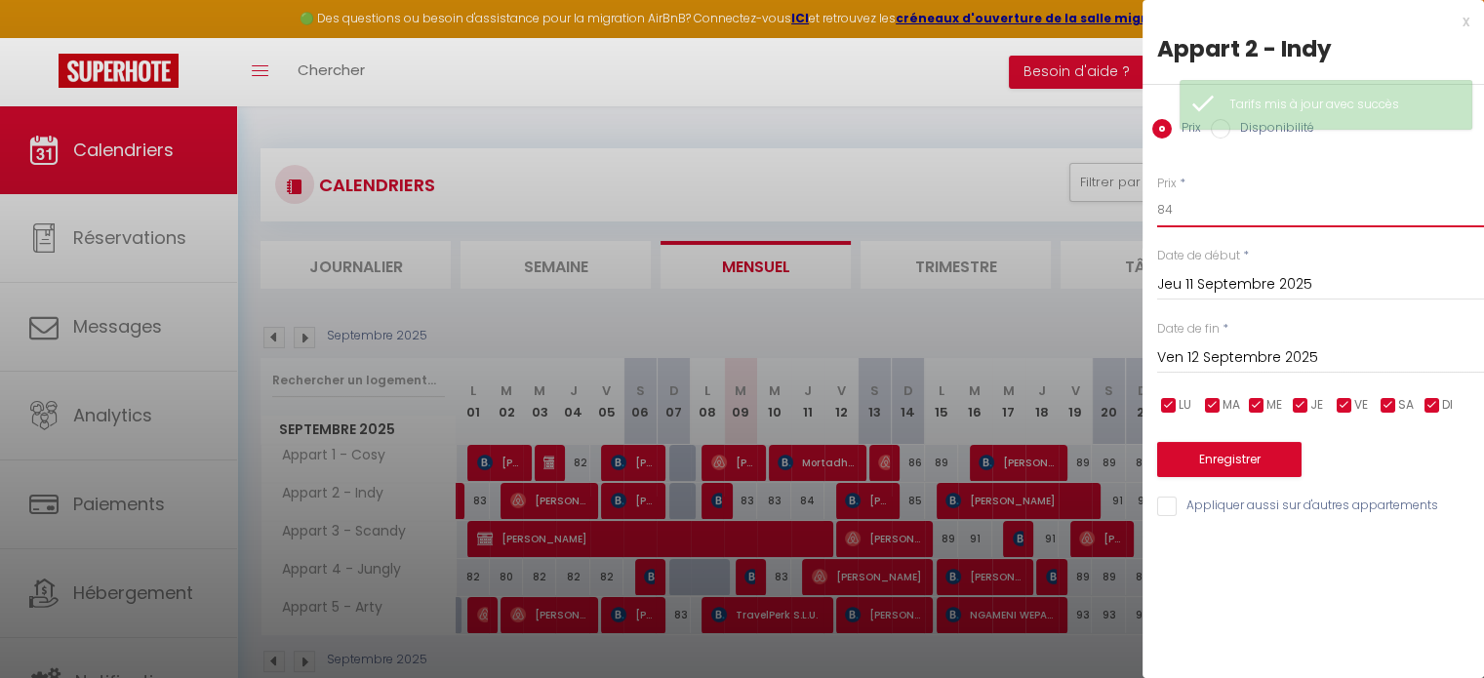
click at [1220, 216] on input "84" at bounding box center [1320, 209] width 327 height 35
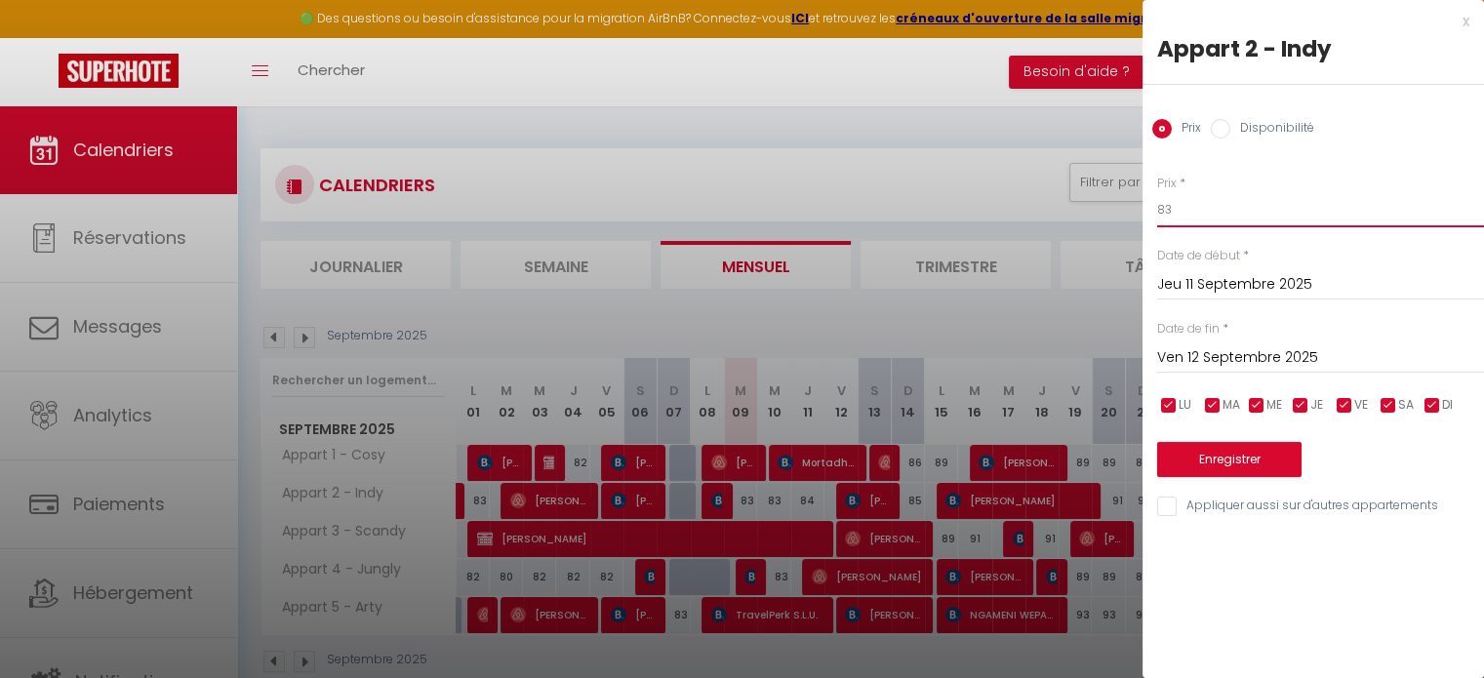
type input "83"
click at [1226, 467] on button "Enregistrer" at bounding box center [1229, 459] width 144 height 35
